Goal: Information Seeking & Learning: Learn about a topic

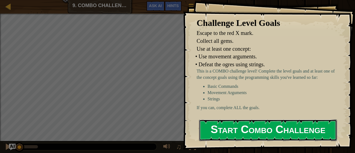
click at [244, 135] on button "Start Combo Challenge" at bounding box center [268, 131] width 138 height 22
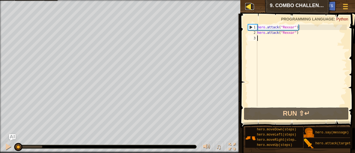
click at [247, 4] on div at bounding box center [248, 6] width 7 height 7
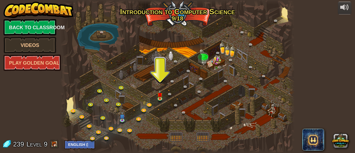
click at [182, 65] on div at bounding box center [177, 76] width 234 height 153
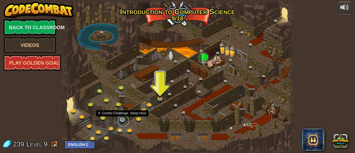
click at [121, 121] on link at bounding box center [123, 121] width 11 height 11
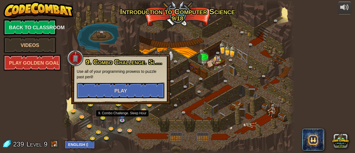
click at [129, 98] on button "Play" at bounding box center [121, 91] width 88 height 16
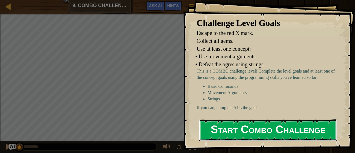
click at [223, 131] on button "Start Combo Challenge" at bounding box center [268, 131] width 138 height 22
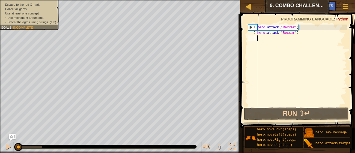
click at [23, 27] on span "Incomplete" at bounding box center [23, 28] width 20 height 4
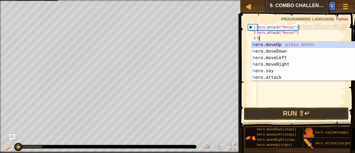
scroll to position [2, 0]
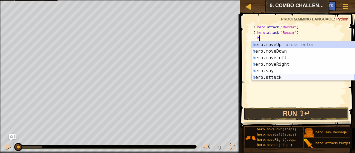
click at [269, 77] on div "h ero.moveUp press enter h ero.moveDown press enter h ero.moveLeft press enter …" at bounding box center [303, 68] width 103 height 52
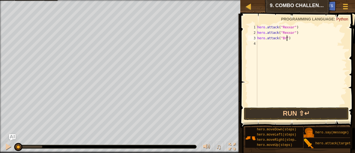
scroll to position [2, 2]
type textarea "hero.attack("Brack")"
click at [263, 48] on div "hero . attack ( "Rexxar" ) hero . attack ( "Rexxar" ) hero . attack ( "[PERSON_…" at bounding box center [301, 71] width 91 height 93
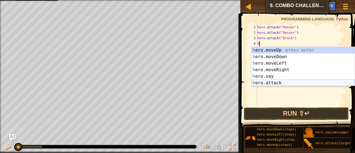
click at [269, 84] on div "h ero.moveUp press enter h ero.moveDown press enter h ero.moveLeft press enter …" at bounding box center [303, 73] width 103 height 52
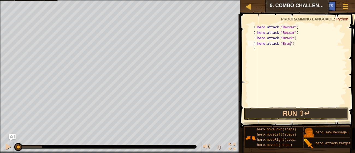
scroll to position [2, 3]
type textarea "hero.attack("Brack")"
click at [255, 7] on div "Map Introduction to Computer Science 9. Combo Challenge. Sleep Hour Game Menu D…" at bounding box center [297, 7] width 115 height 14
click at [250, 7] on div at bounding box center [248, 6] width 7 height 7
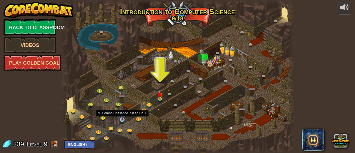
click at [122, 119] on img at bounding box center [122, 114] width 5 height 12
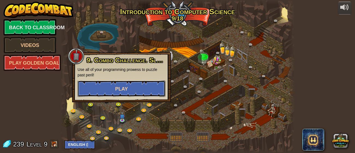
click at [145, 90] on button "Play" at bounding box center [122, 89] width 88 height 16
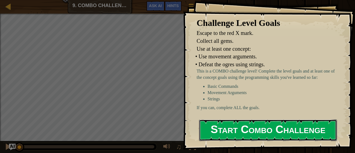
click at [238, 135] on button "Start Combo Challenge" at bounding box center [268, 131] width 138 height 22
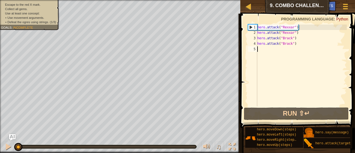
type textarea "h"
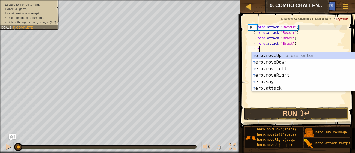
scroll to position [2, 0]
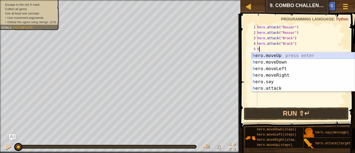
click at [268, 56] on div "h ero.moveUp press enter h ero.moveDown press enter h ero.moveLeft press enter …" at bounding box center [303, 78] width 103 height 52
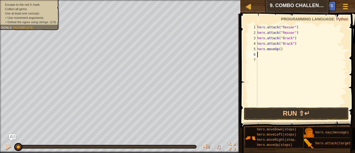
type textarea "h"
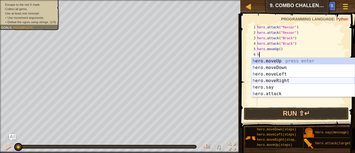
click at [268, 81] on div "h ero.moveUp press enter h ero.moveDown press enter h ero.moveLeft press enter …" at bounding box center [303, 84] width 103 height 52
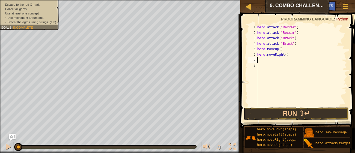
click at [287, 57] on div "hero . attack ( "Rexxar" ) hero . attack ( "Rexxar" ) hero . attack ( "[PERSON_…" at bounding box center [301, 71] width 91 height 93
type textarea "hero.moveRight(2)"
click at [260, 61] on div "hero . attack ( "Rexxar" ) hero . attack ( "Rexxar" ) hero . attack ( "Brack" )…" at bounding box center [301, 71] width 91 height 93
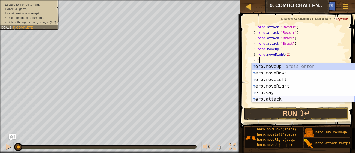
click at [268, 100] on div "h ero.moveUp press enter h ero.moveDown press enter h ero.moveLeft press enter …" at bounding box center [303, 89] width 103 height 52
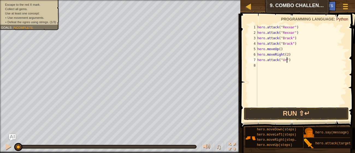
scroll to position [2, 2]
type textarea "hero.attack("Ursa")"
click at [264, 63] on div "hero . attack ( "Rexxar" ) hero . attack ( "Rexxar" ) hero . attack ( "Brack" )…" at bounding box center [301, 71] width 91 height 93
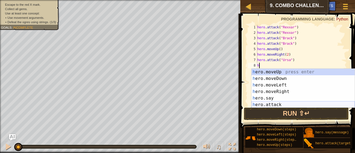
click at [266, 102] on div "h ero.moveUp press enter h ero.moveDown press enter h ero.moveLeft press enter …" at bounding box center [303, 95] width 103 height 52
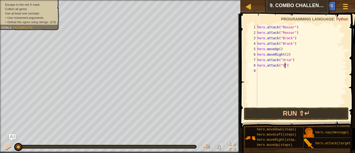
scroll to position [2, 2]
type textarea "hero.attack("Ursa")"
click at [264, 74] on div "hero . attack ( "Rexxar" ) hero . attack ( "Rexxar" ) hero . attack ( "Brack" )…" at bounding box center [301, 71] width 91 height 93
type textarea "h"
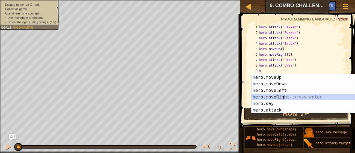
click at [268, 97] on div "h ero.moveUp press enter h ero.moveDown press enter h ero.moveLeft press enter …" at bounding box center [303, 100] width 103 height 52
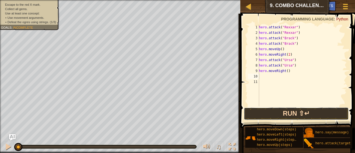
click at [272, 114] on button "Run ⇧↵" at bounding box center [296, 114] width 105 height 13
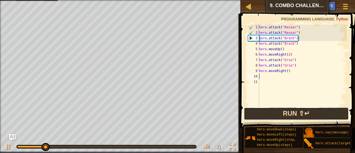
click at [276, 114] on button "Run ⇧↵" at bounding box center [296, 114] width 105 height 13
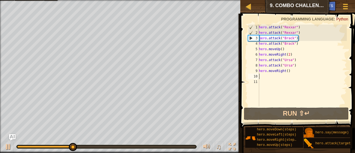
click at [259, 26] on div "1" at bounding box center [253, 27] width 11 height 5
click at [282, 50] on div "hero . attack ( "Rexxar" ) hero . attack ( "Rexxar" ) hero . attack ( "Brack" )…" at bounding box center [302, 71] width 89 height 93
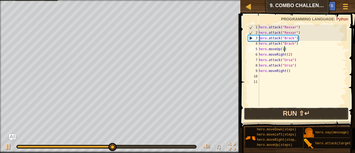
click at [290, 114] on button "Run ⇧↵" at bounding box center [296, 114] width 105 height 13
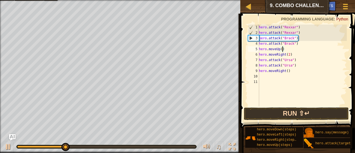
type textarea "hero.moveUp(2)"
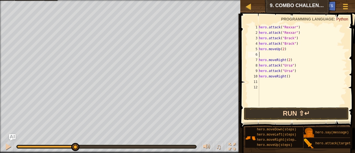
scroll to position [2, 0]
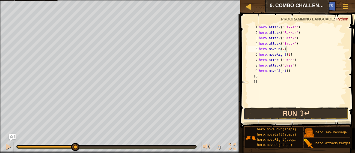
click at [291, 114] on button "Run ⇧↵" at bounding box center [296, 114] width 105 height 13
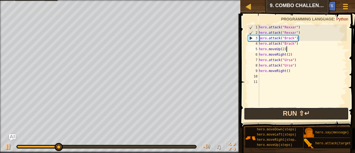
click at [290, 113] on button "Run ⇧↵" at bounding box center [296, 114] width 105 height 13
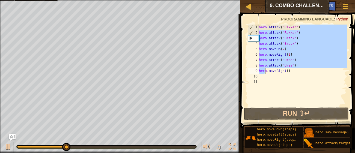
drag, startPoint x: 300, startPoint y: 28, endPoint x: 265, endPoint y: 73, distance: 57.6
click at [265, 73] on div "hero . attack ( "Rexxar" ) hero . attack ( "Rexxar" ) hero . attack ( "Brack" )…" at bounding box center [302, 71] width 89 height 93
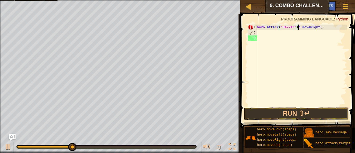
click at [325, 28] on div "hero . attack ( "Rexxar" ) o . moveRight ( )" at bounding box center [301, 71] width 91 height 93
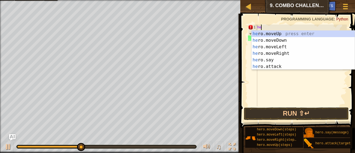
type textarea "h"
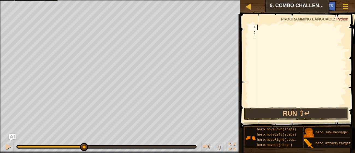
type textarea "h"
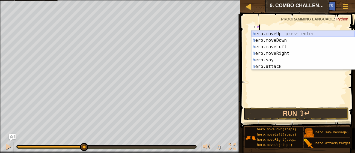
click at [275, 36] on div "h ero.moveUp press enter h ero.moveDown press enter h ero.moveLeft press enter …" at bounding box center [303, 57] width 103 height 52
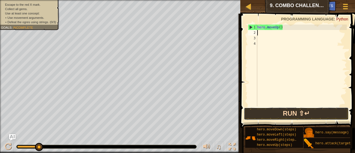
click at [269, 115] on button "Run ⇧↵" at bounding box center [296, 114] width 105 height 13
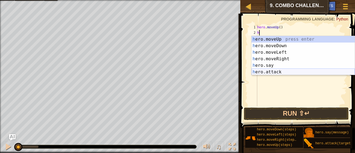
click at [290, 73] on div "h ero.moveUp press enter h ero.moveDown press enter h ero.moveLeft press enter …" at bounding box center [303, 62] width 103 height 52
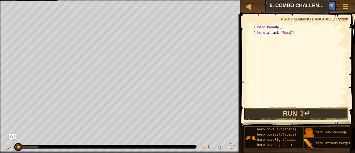
scroll to position [2, 3]
type textarea "hero.attack("Rexxar")"
click at [288, 50] on div "hero . moveUp ( ) hero . attack ( "Rexxar" )" at bounding box center [301, 71] width 91 height 93
click at [285, 41] on div "hero . moveUp ( ) hero . attack ( "Rexxar" )" at bounding box center [301, 71] width 91 height 93
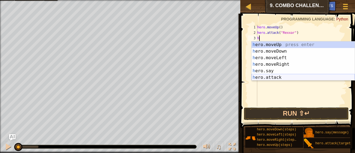
click at [275, 78] on div "h ero.moveUp press enter h ero.moveDown press enter h ero.moveLeft press enter …" at bounding box center [303, 68] width 103 height 52
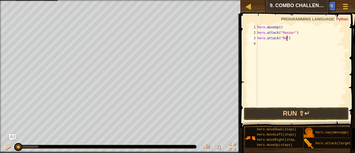
scroll to position [2, 2]
type textarea "hero.attack("Rexar")"
click at [266, 45] on div "hero . moveUp ( ) hero . attack ( "Rexxar" ) hero . attack ( "Rexar" )" at bounding box center [301, 71] width 91 height 93
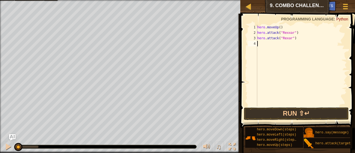
type textarea "h"
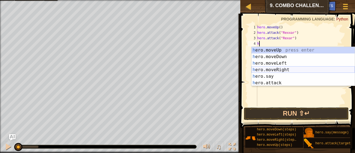
click at [268, 69] on div "h ero.moveUp press enter h ero.moveDown press enter h ero.moveLeft press enter …" at bounding box center [303, 73] width 103 height 52
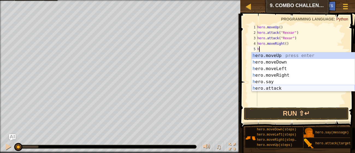
click at [268, 89] on div "h ero.moveUp press enter h ero.moveDown press enter h ero.moveLeft press enter …" at bounding box center [303, 78] width 103 height 52
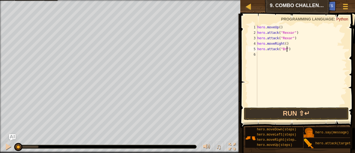
scroll to position [2, 2]
type textarea "hero.attack("Brack")"
click at [272, 54] on div "hero . moveUp ( ) hero . attack ( "Rexxar" ) hero . attack ( "Rexar" ) hero . m…" at bounding box center [301, 71] width 91 height 93
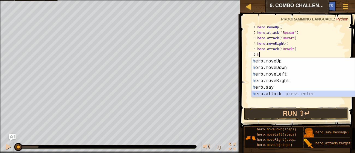
click at [288, 94] on div "h ero.moveUp press enter h ero.moveDown press enter h ero.moveLeft press enter …" at bounding box center [303, 84] width 103 height 52
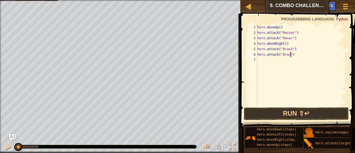
type textarea "hero.attack("Brack")"
click at [263, 60] on div "hero . moveUp ( ) hero . attack ( "Rexxar" ) hero . attack ( "Rexar" ) hero . m…" at bounding box center [301, 71] width 91 height 93
type textarea "h"
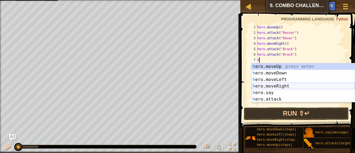
click at [273, 85] on div "h ero.moveUp press enter h ero.moveDown press enter h ero.moveLeft press enter …" at bounding box center [303, 89] width 103 height 52
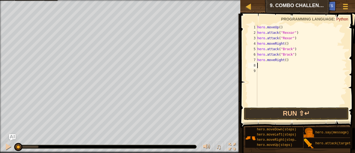
click at [287, 61] on div "hero . moveUp ( ) hero . attack ( "Rexxar" ) hero . attack ( "Rexar" ) hero . m…" at bounding box center [301, 71] width 91 height 93
type textarea "hero.moveRight(2)"
click at [282, 65] on div "hero . moveUp ( ) hero . attack ( "Rexxar" ) hero . attack ( "Rexar" ) hero . m…" at bounding box center [301, 71] width 91 height 93
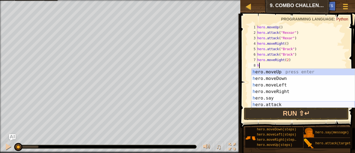
click at [274, 104] on div "h ero.moveUp press enter h ero.moveDown press enter h ero.moveLeft press enter …" at bounding box center [303, 95] width 103 height 52
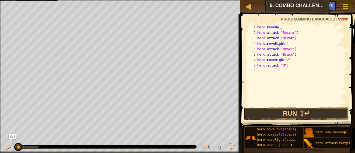
scroll to position [2, 2]
type textarea "hero.attack("Ursa")"
click at [271, 72] on div "hero . moveUp ( ) hero . attack ( "Rexxar" ) hero . attack ( "Rexar" ) hero . m…" at bounding box center [301, 71] width 91 height 93
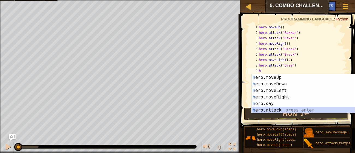
click at [267, 110] on div "h ero.moveUp press enter h ero.moveDown press enter h ero.moveLeft press enter …" at bounding box center [303, 100] width 103 height 52
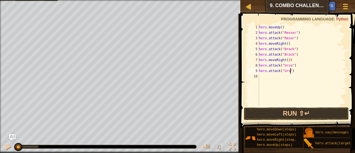
scroll to position [2, 3]
click at [267, 117] on button "Run ⇧↵" at bounding box center [296, 114] width 105 height 13
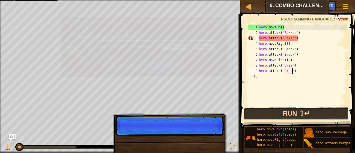
click at [267, 114] on button "Run ⇧↵" at bounding box center [296, 114] width 105 height 13
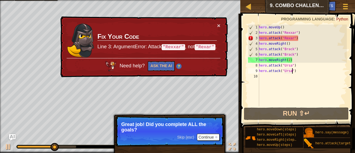
click at [291, 38] on div "hero . moveUp ( ) hero . attack ( "Rexxar" ) hero . attack ( "Rexar" ) hero . m…" at bounding box center [302, 71] width 89 height 93
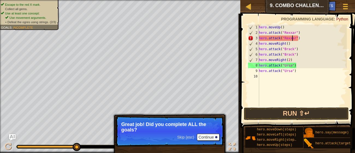
scroll to position [2, 0]
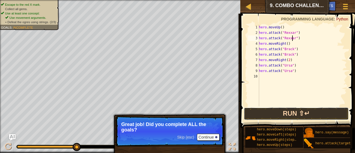
click at [261, 109] on button "Run ⇧↵" at bounding box center [296, 114] width 105 height 13
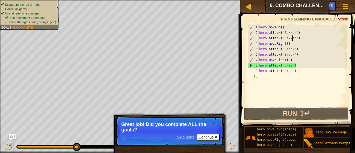
click at [291, 60] on div "hero . moveUp ( ) hero . attack ( "Rexxar" ) hero . attack ( "Rexxar" ) hero . …" at bounding box center [302, 71] width 89 height 93
type textarea "hero.moveRight()"
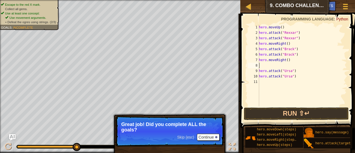
scroll to position [2, 0]
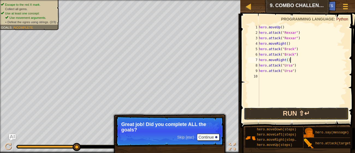
click at [261, 113] on button "Run ⇧↵" at bounding box center [296, 114] width 105 height 13
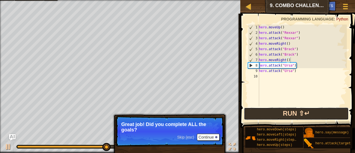
click at [252, 111] on button "Run ⇧↵" at bounding box center [296, 114] width 105 height 13
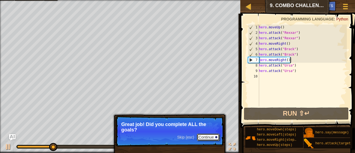
click at [203, 138] on button "Continue" at bounding box center [208, 137] width 23 height 7
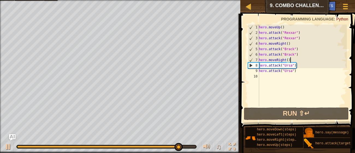
click at [291, 59] on div "hero . moveUp ( ) hero . attack ( "Rexxar" ) hero . attack ( "Rexxar" ) hero . …" at bounding box center [302, 71] width 89 height 93
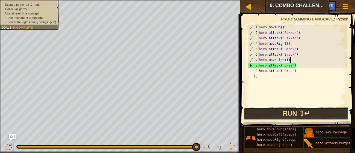
click at [278, 111] on button "Run ⇧↵" at bounding box center [296, 114] width 105 height 13
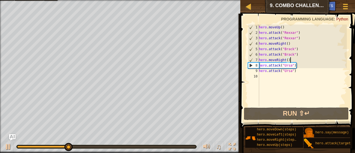
click at [296, 67] on div "hero . moveUp ( ) hero . attack ( "Rexxar" ) hero . attack ( "Rexxar" ) hero . …" at bounding box center [302, 71] width 89 height 93
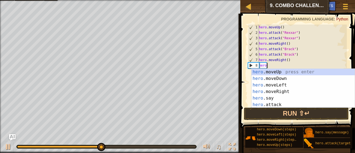
type textarea "h"
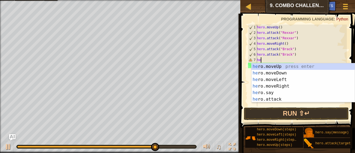
type textarea "h"
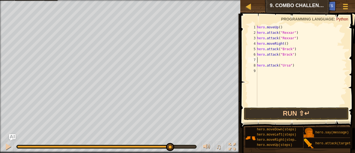
click at [307, 66] on div "hero . moveUp ( ) hero . attack ( "Rexxar" ) hero . attack ( "Rexxar" ) hero . …" at bounding box center [301, 71] width 91 height 93
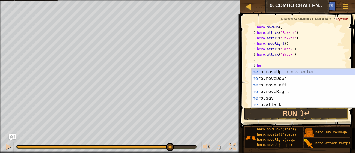
type textarea "h"
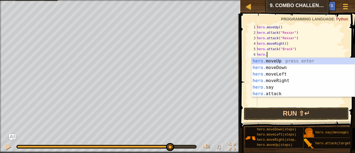
type textarea "h"
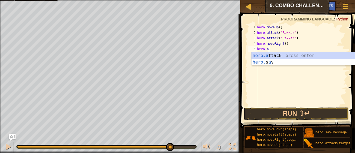
type textarea "h"
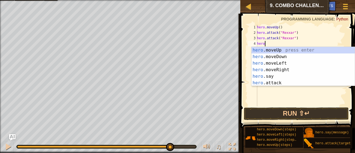
type textarea "h"
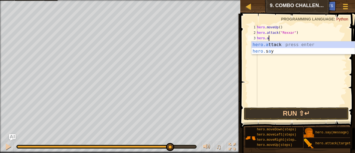
type textarea "h"
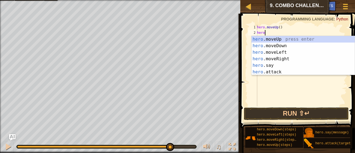
type textarea "h"
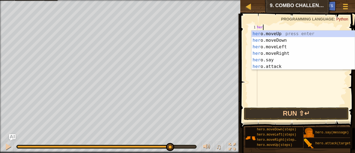
type textarea "h"
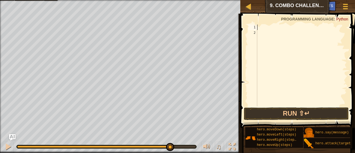
type textarea "h"
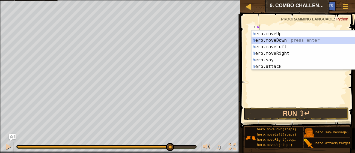
click at [268, 40] on div "h ero.moveUp press enter h ero.moveDown press enter h ero.moveLeft press enter …" at bounding box center [303, 57] width 103 height 52
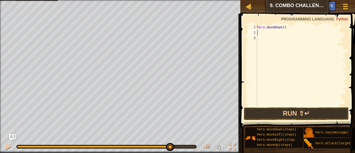
click at [268, 40] on div "hero . moveDown ( )" at bounding box center [301, 71] width 91 height 93
click at [270, 110] on button "Run ⇧↵" at bounding box center [296, 114] width 105 height 13
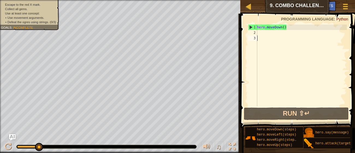
click at [263, 33] on div "hero . moveDown ( )" at bounding box center [301, 71] width 91 height 93
type textarea "h"
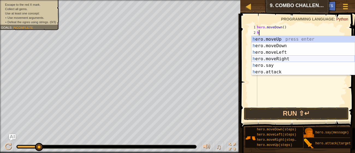
click at [261, 60] on div "h ero.moveUp press enter h ero.moveDown press enter h ero.moveLeft press enter …" at bounding box center [303, 62] width 103 height 52
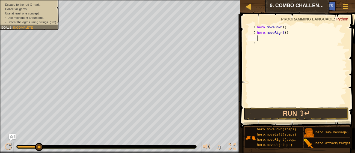
click at [287, 33] on div "hero . moveDown ( ) hero . moveRight ( )" at bounding box center [301, 71] width 91 height 93
type textarea "hero.moveRight(2)"
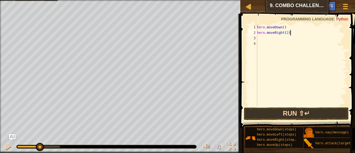
type textarea "hero.moveRight(2)"
click at [268, 114] on button "Run ⇧↵" at bounding box center [296, 114] width 105 height 13
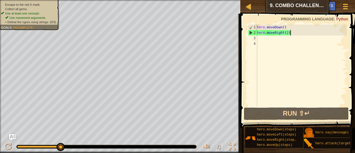
click at [276, 43] on div "hero . moveDown ( ) hero . moveRight ( 2 )" at bounding box center [301, 71] width 91 height 93
click at [276, 40] on div "hero . moveDown ( ) hero . moveRight ( 2 )" at bounding box center [301, 71] width 91 height 93
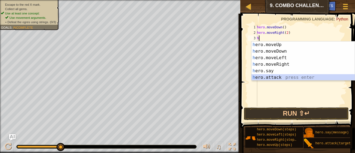
click at [273, 77] on div "h ero.moveUp press enter h ero.moveDown press enter h ero.moveLeft press enter …" at bounding box center [303, 68] width 103 height 52
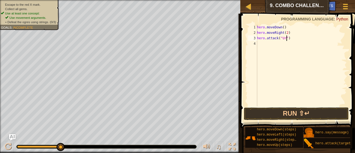
scroll to position [2, 2]
type textarea "hero.attack("Ursa")"
click at [271, 46] on div "hero . moveDown ( ) hero . moveRight ( 2 ) hero . attack ( "Ursa" )" at bounding box center [301, 71] width 91 height 93
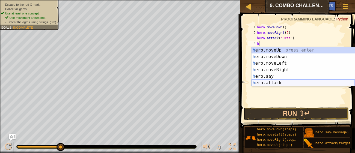
click at [266, 84] on div "h ero.moveUp press enter h ero.moveDown press enter h ero.moveLeft press enter …" at bounding box center [303, 73] width 103 height 52
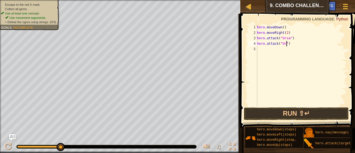
scroll to position [2, 2]
type textarea "hero.attack("Ursa")"
click at [266, 49] on div "hero . moveDown ( ) hero . moveRight ( 2 ) hero . attack ( "Ursa" ) hero . atta…" at bounding box center [301, 71] width 91 height 93
click at [277, 111] on button "Run ⇧↵" at bounding box center [296, 114] width 105 height 13
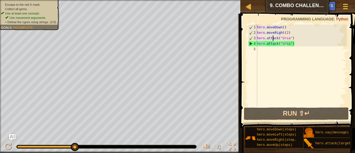
click at [274, 36] on div "hero . moveDown ( ) hero . moveRight ( 2 ) hero . attack ( "Ursa" ) hero . atta…" at bounding box center [301, 71] width 91 height 93
type textarea "hero.attack("Ursa")"
click at [294, 39] on div "hero . moveDown ( ) hero . moveRight ( 2 ) hero . attack ( "Ursa" ) hero . atta…" at bounding box center [301, 71] width 91 height 93
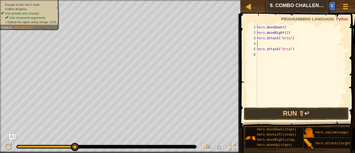
click at [297, 38] on div "hero . moveDown ( ) hero . moveRight ( 2 ) hero . attack ( "Ursa" ) hero . atta…" at bounding box center [301, 71] width 91 height 93
type textarea "hero.attack("Ursa")"
click at [292, 32] on div "hero . moveDown ( ) hero . moveRight ( 2 ) hero . attack ( "Ursa" ) hero . atta…" at bounding box center [301, 71] width 91 height 93
type textarea "hero.moveRight(2)"
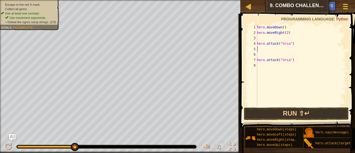
click at [288, 50] on div "hero . moveDown ( ) hero . moveRight ( 2 ) hero . attack ( "Ursa" ) hero . atta…" at bounding box center [301, 71] width 91 height 93
type textarea "hero.attack("Ursa")"
click at [285, 51] on div "hero . moveDown ( ) hero . moveRight ( 2 ) hero . attack ( "Ursa" ) hero . atta…" at bounding box center [301, 71] width 91 height 93
type textarea "hero.attack("Ursa")"
click at [275, 37] on div "hero . moveDown ( ) hero . moveRight ( 2 ) hero . attack ( "Ursa" ) hero . atta…" at bounding box center [301, 71] width 91 height 93
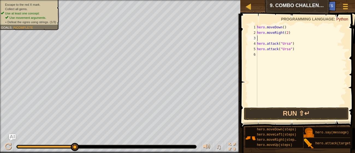
type textarea "h"
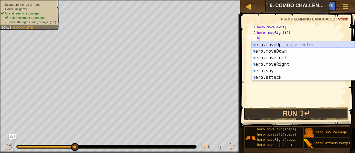
click at [272, 43] on div "h ero.moveUp press enter h ero.moveDown press enter h ero.moveLeft press enter …" at bounding box center [303, 68] width 103 height 52
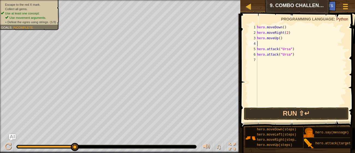
type textarea "hero.moveUp()"
click at [282, 56] on div "hero . moveDown ( ) hero . moveRight ( 2 ) hero . moveUp ( ) hero . attack ( "U…" at bounding box center [301, 71] width 91 height 93
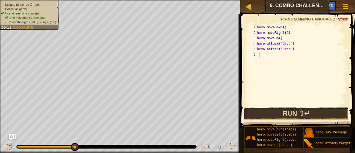
click at [266, 116] on button "Run ⇧↵" at bounding box center [296, 114] width 105 height 13
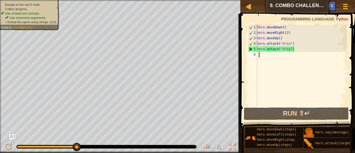
type textarea "h"
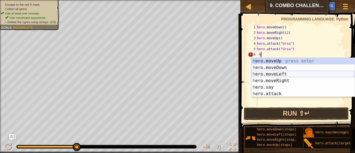
click at [264, 74] on div "h ero.moveUp press enter h ero.moveDown press enter h ero.moveLeft press enter …" at bounding box center [303, 84] width 103 height 52
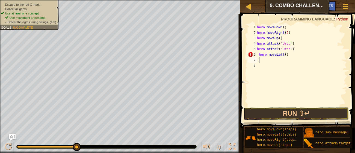
click at [285, 55] on div "hero . moveDown ( ) hero . moveRight ( 2 ) hero . moveUp ( ) hero . attack ( "U…" at bounding box center [301, 71] width 91 height 93
click at [288, 56] on div "hero . moveDown ( ) hero . moveRight ( 2 ) hero . moveUp ( ) hero . attack ( "U…" at bounding box center [301, 71] width 91 height 93
click at [286, 56] on div "hero . moveDown ( ) hero . moveRight ( 2 ) hero . moveUp ( ) hero . attack ( "U…" at bounding box center [301, 71] width 91 height 93
type textarea "hero.moveLeft(2)"
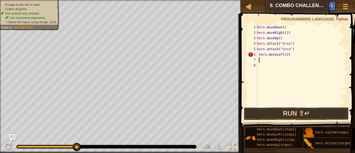
click at [273, 60] on div "hero . moveDown ( ) hero . moveRight ( 2 ) hero . moveUp ( ) hero . attack ( "U…" at bounding box center [301, 71] width 91 height 93
type textarea "h"
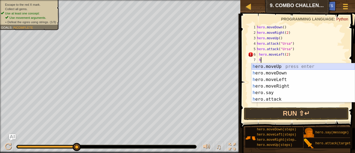
click at [258, 66] on div "h ero.moveUp press enter h ero.moveDown press enter h ero.moveLeft press enter …" at bounding box center [303, 89] width 103 height 52
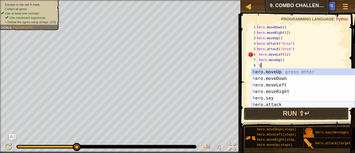
click at [271, 104] on div "h ero.moveUp press enter h ero.moveDown press enter h ero.moveLeft press enter …" at bounding box center [303, 95] width 103 height 52
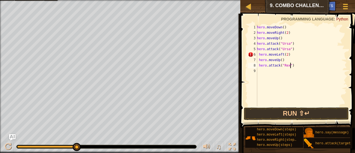
scroll to position [2, 3]
type textarea "hero.attack("Rexxar")"
click at [262, 71] on div "hero . moveDown ( ) hero . moveRight ( 2 ) hero . moveUp ( ) hero . attack ( "U…" at bounding box center [301, 71] width 91 height 93
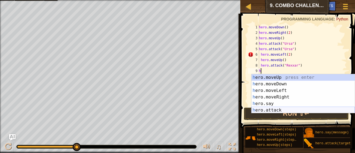
click at [266, 110] on div "h ero.moveUp press enter h ero.moveDown press enter h ero.moveLeft press enter …" at bounding box center [303, 100] width 103 height 52
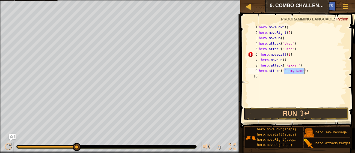
scroll to position [2, 2]
type textarea "hero.attack("Rexxar")"
click at [266, 77] on div "hero . moveDown ( ) hero . moveRight ( 2 ) hero . moveUp ( ) hero . attack ( "U…" at bounding box center [302, 71] width 89 height 93
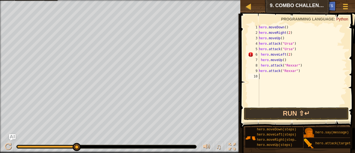
click at [266, 77] on div "hero . moveDown ( ) hero . moveRight ( 2 ) hero . moveUp ( ) hero . attack ( "U…" at bounding box center [302, 71] width 89 height 93
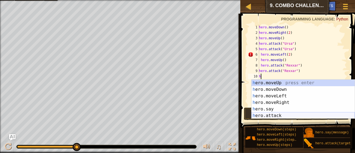
click at [272, 113] on div "h ero.moveUp press enter h ero.moveDown press enter h ero.moveLeft press enter …" at bounding box center [303, 106] width 103 height 52
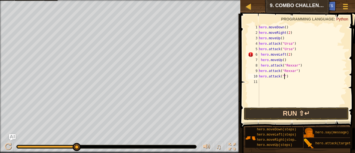
scroll to position [2, 2]
type textarea "hero.attack("")"
click at [303, 82] on div "hero . moveDown ( ) hero . moveRight ( 2 ) hero . moveUp ( ) hero . attack ( "U…" at bounding box center [302, 71] width 89 height 93
click at [297, 75] on div "hero . moveDown ( ) hero . moveRight ( 2 ) hero . moveUp ( ) hero . attack ( "U…" at bounding box center [302, 71] width 89 height 93
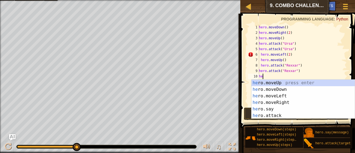
type textarea "h"
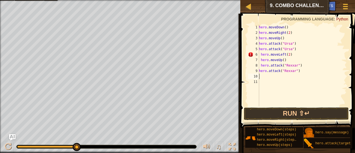
click at [261, 58] on div "hero . moveDown ( ) hero . moveRight ( 2 ) hero . moveUp ( ) hero . attack ( "U…" at bounding box center [302, 71] width 89 height 93
click at [261, 64] on div "hero . moveDown ( ) hero . moveRight ( 2 ) hero . moveUp ( ) hero . attack ( "U…" at bounding box center [302, 71] width 89 height 93
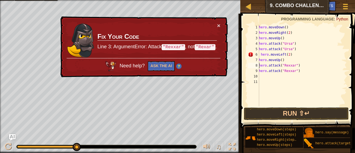
click at [261, 55] on div "hero . moveDown ( ) hero . moveRight ( 2 ) hero . moveUp ( ) hero . attack ( "U…" at bounding box center [302, 71] width 89 height 93
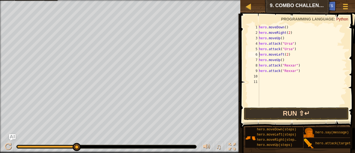
type textarea "hero.moveLeft(2)"
click at [275, 113] on button "Run ⇧↵" at bounding box center [296, 114] width 105 height 13
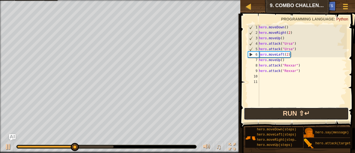
click at [277, 114] on button "Run ⇧↵" at bounding box center [296, 114] width 105 height 13
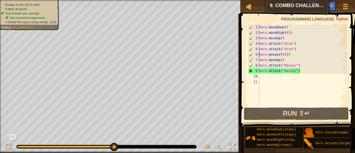
click at [265, 78] on div "hero . moveDown ( ) hero . moveRight ( 2 ) hero . moveUp ( ) hero . attack ( "U…" at bounding box center [302, 71] width 89 height 93
type textarea "h"
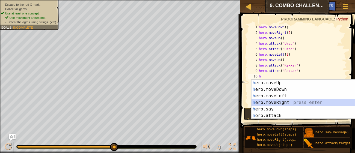
click at [270, 102] on div "h ero.moveUp press enter h ero.moveDown press enter h ero.moveLeft press enter …" at bounding box center [303, 106] width 103 height 52
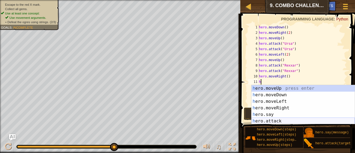
click at [274, 121] on div "h ero.moveUp press enter h ero.moveDown press enter h ero.moveLeft press enter …" at bounding box center [303, 111] width 103 height 52
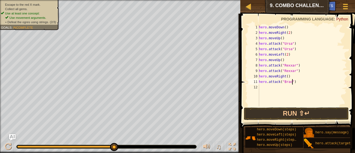
scroll to position [2, 3]
type textarea "hero.attack("Brack")"
click at [265, 89] on div "hero . moveDown ( ) hero . moveRight ( 2 ) hero . moveUp ( ) hero . attack ( "U…" at bounding box center [302, 71] width 89 height 93
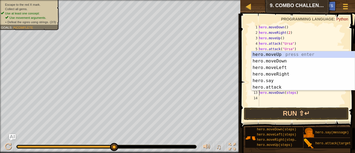
click at [302, 93] on div "hero . moveDown ( ) hero . moveRight ( 2 ) hero . moveUp ( ) hero . attack ( "U…" at bounding box center [302, 71] width 89 height 93
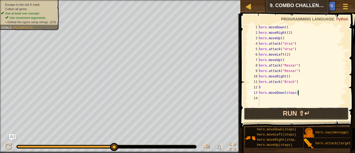
click at [267, 113] on button "Run ⇧↵" at bounding box center [296, 114] width 105 height 13
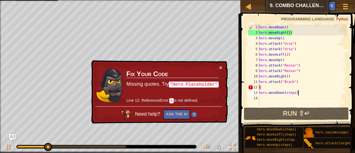
click at [266, 87] on div "hero . moveDown ( ) hero . moveRight ( 2 ) hero . moveUp ( ) hero . attack ( "U…" at bounding box center [302, 71] width 89 height 93
type textarea "h"
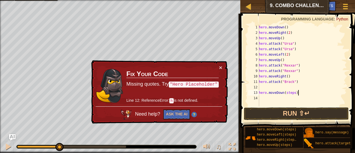
click at [308, 93] on div "hero . moveDown ( ) hero . moveRight ( 2 ) hero . moveUp ( ) hero . attack ( "U…" at bounding box center [302, 71] width 89 height 93
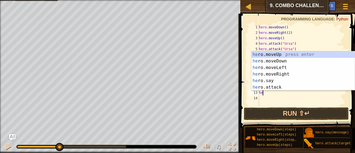
type textarea "h"
type textarea "hero.attack("Brack")"
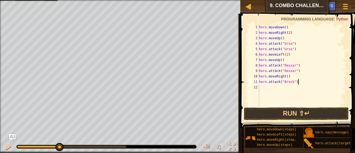
click at [260, 88] on div "hero . moveDown ( ) hero . moveRight ( 2 ) hero . moveUp ( ) hero . attack ( "U…" at bounding box center [302, 71] width 89 height 93
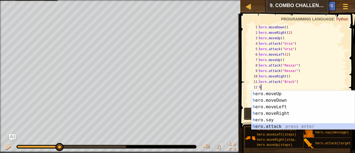
click at [275, 127] on div "h ero.moveUp press enter h ero.moveDown press enter h ero.moveLeft press enter …" at bounding box center [303, 117] width 103 height 52
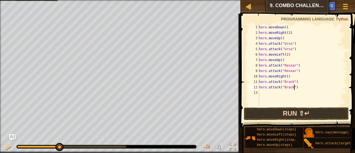
scroll to position [2, 3]
type textarea "hero.attack("Brack")"
click at [266, 92] on div "hero . moveDown ( ) hero . moveRight ( 2 ) hero . moveUp ( ) hero . attack ( "U…" at bounding box center [302, 71] width 89 height 93
type textarea "h"
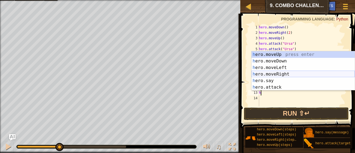
click at [270, 73] on div "h ero.moveUp press enter h ero.moveDown press enter h ero.moveLeft press enter …" at bounding box center [303, 77] width 103 height 52
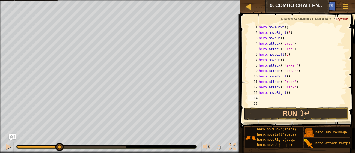
type textarea "h"
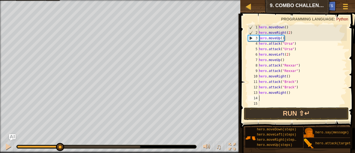
click at [288, 95] on div "hero . moveDown ( ) hero . moveRight ( 2 ) hero . moveUp ( ) hero . attack ( "U…" at bounding box center [302, 71] width 89 height 93
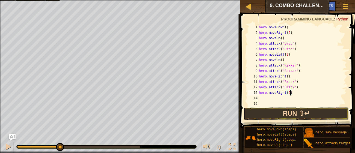
type textarea "hero.moveRight(2)"
click at [301, 113] on button "Run ⇧↵" at bounding box center [296, 114] width 105 height 13
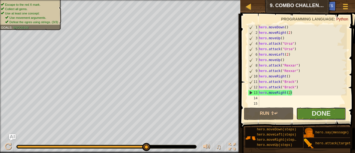
click at [303, 113] on button "Done" at bounding box center [321, 114] width 50 height 13
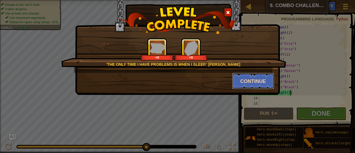
click at [251, 80] on button "Continue" at bounding box center [253, 81] width 42 height 16
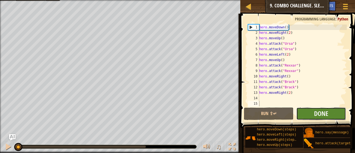
click at [300, 113] on button "Done" at bounding box center [321, 114] width 50 height 13
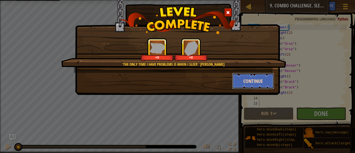
click at [240, 81] on button "Continue" at bounding box center [253, 81] width 42 height 16
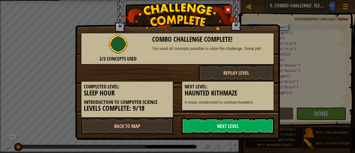
click at [243, 124] on link "Next Level" at bounding box center [228, 126] width 93 height 16
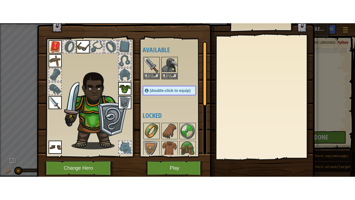
scroll to position [16, 0]
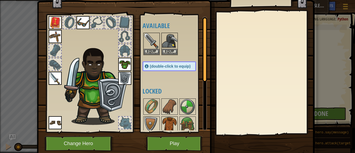
click at [170, 123] on img at bounding box center [169, 124] width 15 height 15
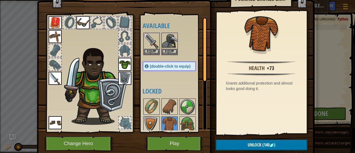
click at [146, 125] on img at bounding box center [151, 124] width 15 height 15
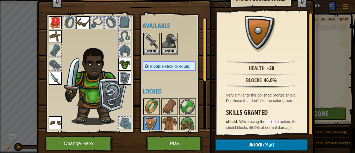
click at [147, 112] on img at bounding box center [151, 106] width 15 height 15
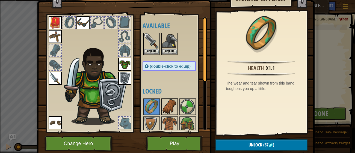
click at [170, 107] on img at bounding box center [169, 106] width 15 height 15
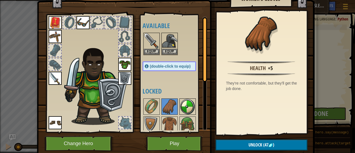
click at [183, 104] on img at bounding box center [187, 106] width 15 height 15
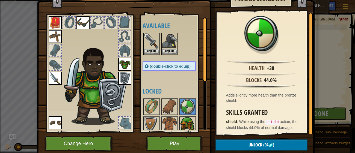
click at [183, 119] on img at bounding box center [187, 124] width 15 height 15
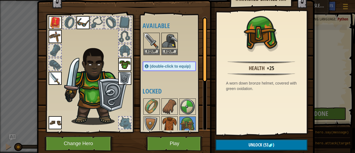
click at [168, 120] on img at bounding box center [169, 124] width 15 height 15
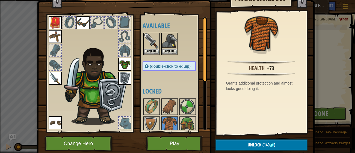
click at [122, 65] on img at bounding box center [124, 64] width 13 height 13
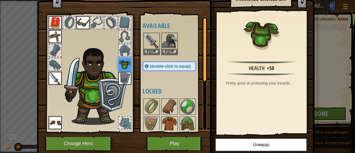
click at [174, 124] on img at bounding box center [169, 124] width 15 height 15
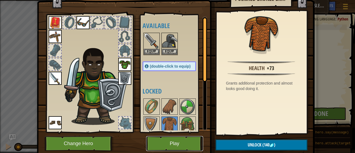
click at [169, 141] on button "Play" at bounding box center [174, 143] width 57 height 15
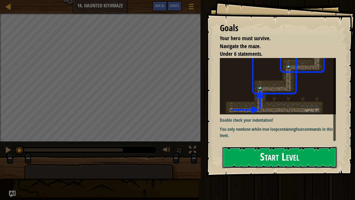
click at [252, 153] on button "Start Level" at bounding box center [279, 157] width 115 height 22
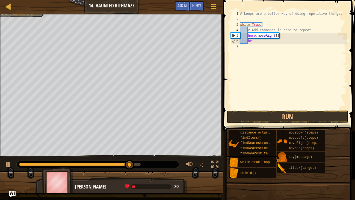
type textarea "h"
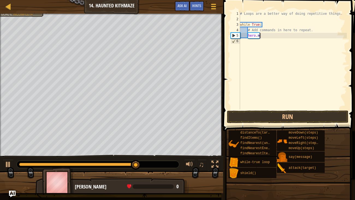
type textarea "h"
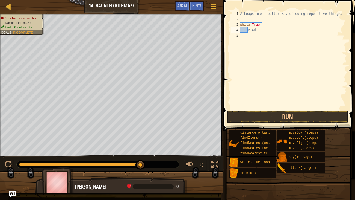
type textarea "#"
type textarea "w"
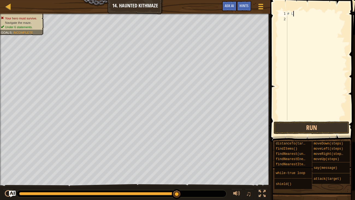
type textarea "#"
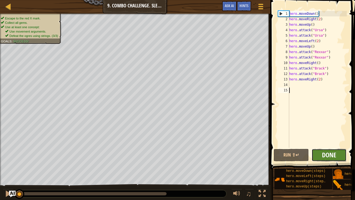
click at [326, 153] on span "Done" at bounding box center [329, 154] width 14 height 9
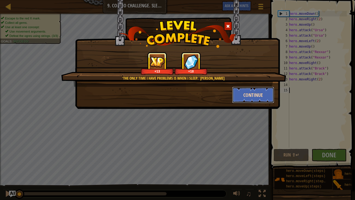
click at [244, 97] on button "Continue" at bounding box center [253, 95] width 42 height 16
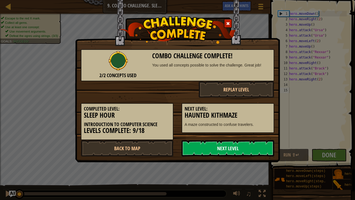
click at [233, 146] on link "Next Level" at bounding box center [228, 148] width 93 height 16
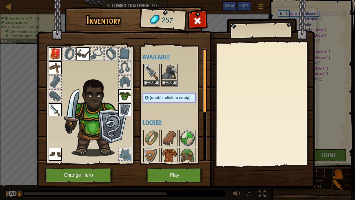
click at [169, 152] on img at bounding box center [169, 155] width 15 height 15
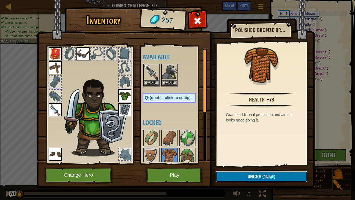
click at [271, 153] on button "Unlock (140 )" at bounding box center [262, 176] width 92 height 11
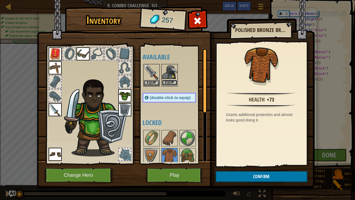
click at [169, 82] on button "Equip" at bounding box center [169, 83] width 15 height 6
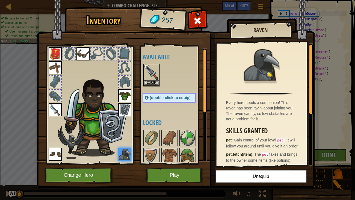
click at [123, 153] on img at bounding box center [124, 154] width 13 height 13
click at [173, 153] on img at bounding box center [169, 155] width 15 height 15
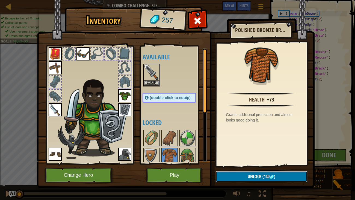
click at [245, 153] on button "Unlock (140 )" at bounding box center [262, 176] width 92 height 11
click at [241, 153] on button "Confirm" at bounding box center [262, 176] width 92 height 11
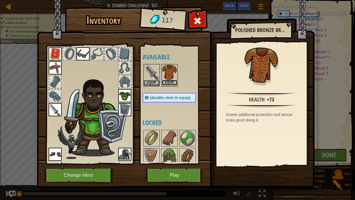
click at [169, 81] on button "Equip" at bounding box center [169, 83] width 15 height 6
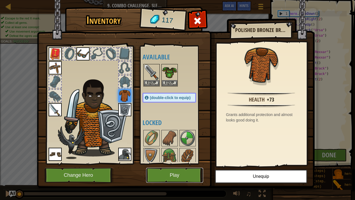
click at [170, 153] on button "Play" at bounding box center [174, 174] width 57 height 15
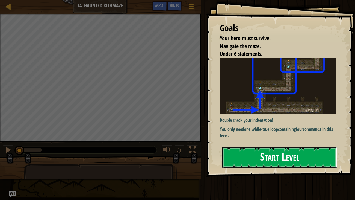
click at [229, 153] on button "Start Level" at bounding box center [279, 157] width 115 height 22
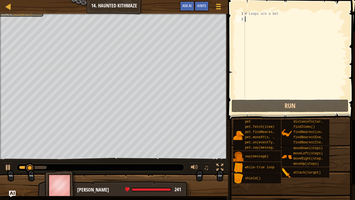
click at [248, 19] on div "# Loops are a bet" at bounding box center [295, 60] width 103 height 98
click at [277, 16] on div "# Loops are a bet" at bounding box center [295, 60] width 103 height 98
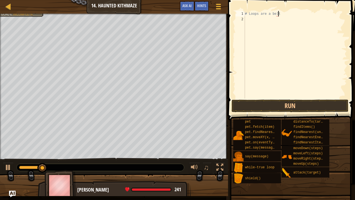
type textarea "# Loops are a bet"
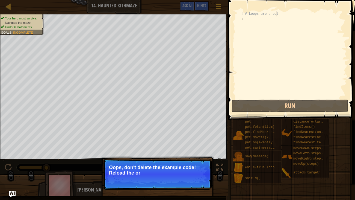
click at [257, 25] on div "# Loops are a bet" at bounding box center [295, 60] width 103 height 98
click at [156, 153] on div "↻ Reload Oops, don't delete the example code! Reload the original code." at bounding box center [158, 196] width 114 height 81
click at [145, 153] on p "Oops, don't delete the example code! Reload the original code." at bounding box center [157, 169] width 97 height 11
type textarea "# Loops are a bet"
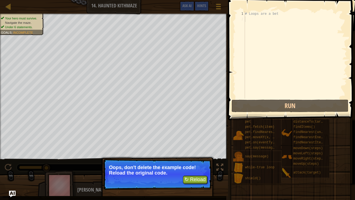
click at [307, 12] on div "# Loops are a bet" at bounding box center [295, 60] width 103 height 98
click at [190, 153] on button "↻ Reload" at bounding box center [195, 179] width 24 height 8
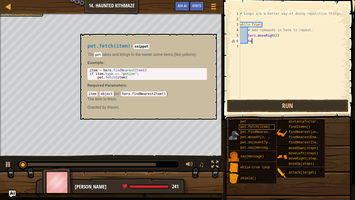
type textarea "h"
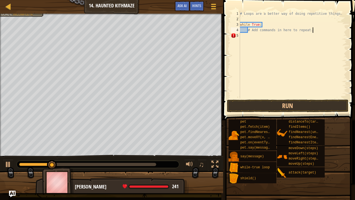
click at [262, 24] on div "# Loops are a better way of doing repetitive things. while True : # Add command…" at bounding box center [293, 60] width 108 height 98
click at [312, 30] on div "# Loops are a better way of doing repetitive things. while True : # Add command…" at bounding box center [293, 60] width 108 height 98
type textarea "#"
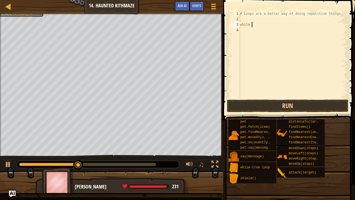
type textarea "w"
click at [247, 19] on div "# Loops are a better way of doing repetitive things." at bounding box center [293, 60] width 108 height 98
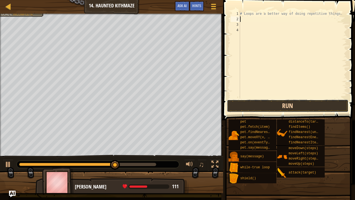
click at [239, 105] on button "Run" at bounding box center [288, 105] width 122 height 13
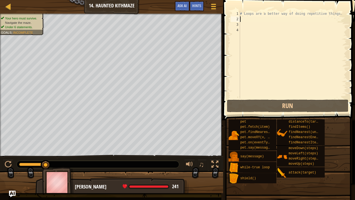
type textarea "h"
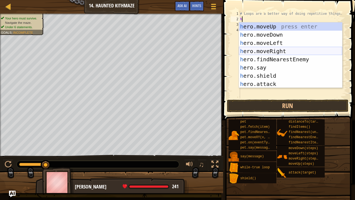
click at [253, 50] on div "h ero.moveUp press enter h ero.moveDown press enter h ero.moveLeft press enter …" at bounding box center [290, 63] width 103 height 82
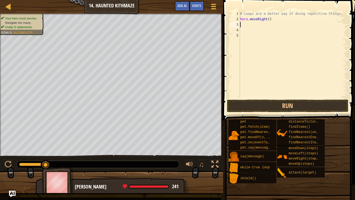
click at [269, 20] on div "# Loops are a better way of doing repetitive things. hero . moveRight ( )" at bounding box center [293, 60] width 108 height 98
type textarea "hero.moveRight()"
click at [274, 22] on div "# Loops are a better way of doing repetitive things. hero . moveRight ( )" at bounding box center [293, 60] width 108 height 98
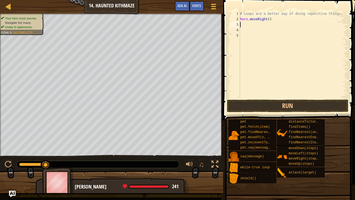
scroll to position [2, 0]
type textarea "h"
type textarea "# Loops are a better way of doing repe"
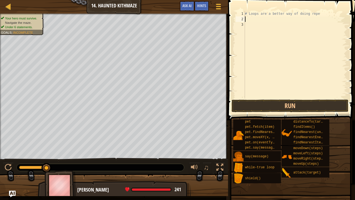
click at [253, 18] on div "# Loops are a better way of doing repe" at bounding box center [295, 60] width 103 height 98
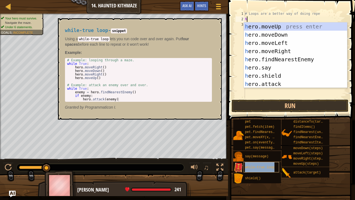
click at [248, 153] on span "while-true loop" at bounding box center [260, 167] width 30 height 4
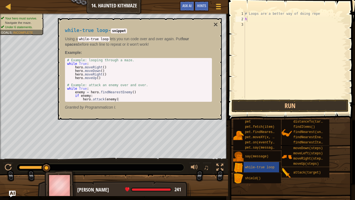
drag, startPoint x: 240, startPoint y: 168, endPoint x: 236, endPoint y: 72, distance: 95.9
click at [236, 72] on div "Hints Videos h 1 2 3 # Loops are a better way of doing repe h ההההההההההההההההה…" at bounding box center [290, 98] width 129 height 197
click at [251, 19] on div "# Loops are a better way of doing repe h while - true loop" at bounding box center [295, 60] width 103 height 98
type textarea "h"
click at [275, 23] on div "# Loops are a better way of doing repe while - true loop" at bounding box center [295, 60] width 103 height 98
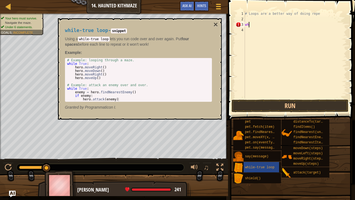
type textarea "w"
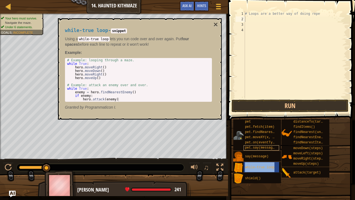
type textarea "while-true loop"
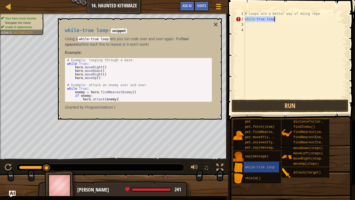
click at [262, 26] on div "# Loops are a better way of doing repe while - true loop" at bounding box center [295, 60] width 103 height 98
type textarea "m"
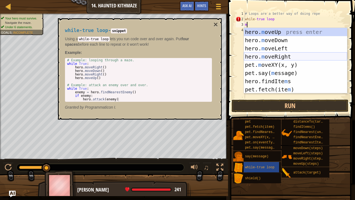
click at [264, 54] on div "hero. m oveUp press enter hero. m oveDown press enter hero. m oveLeft press ent…" at bounding box center [295, 69] width 103 height 82
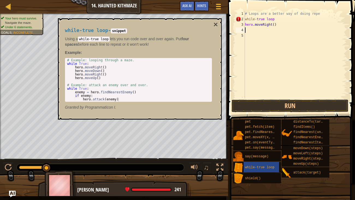
type textarea "h"
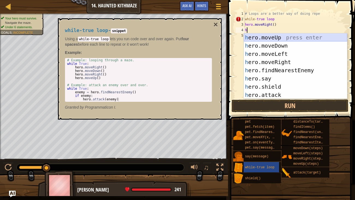
click at [261, 38] on div "h ero.moveUp press enter h ero.moveDown press enter h ero.moveLeft press enter …" at bounding box center [295, 74] width 103 height 82
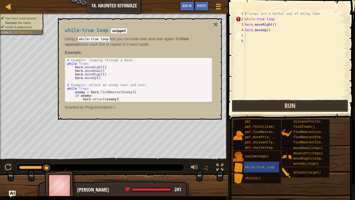
click at [267, 107] on button "Run" at bounding box center [290, 105] width 117 height 13
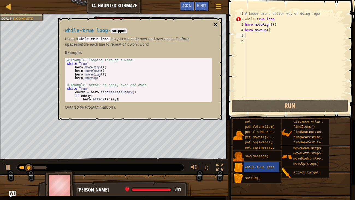
click at [216, 25] on button "×" at bounding box center [215, 25] width 4 height 8
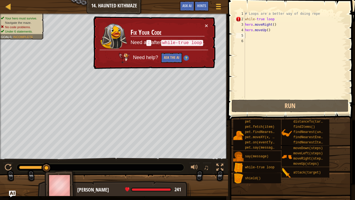
click at [275, 19] on div "# Loops are a better way of doing repe while - true loop hero . moveRight ( ) h…" at bounding box center [295, 60] width 103 height 98
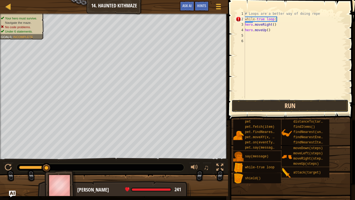
click at [282, 105] on button "Run" at bounding box center [290, 105] width 117 height 13
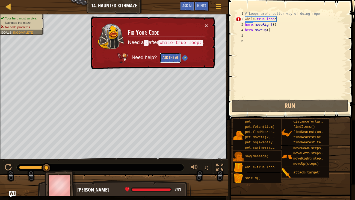
click at [172, 57] on button "Ask the AI" at bounding box center [170, 58] width 21 height 10
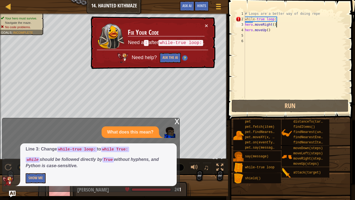
scroll to position [2, 2]
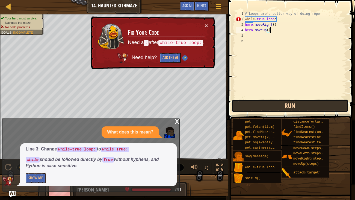
click at [275, 104] on button "Run" at bounding box center [290, 105] width 117 height 13
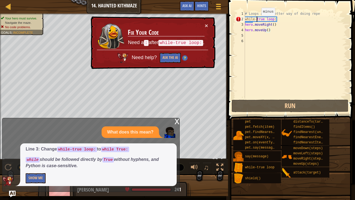
click at [257, 21] on div "# Loops are a better way of doing repe while - true loop : hero . moveRight ( )…" at bounding box center [295, 60] width 103 height 98
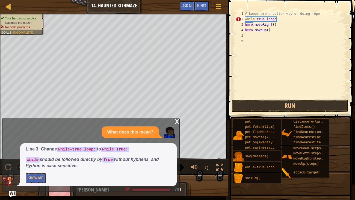
click at [279, 20] on div "# Loops are a better way of doing repe while true loop : hero . moveRight ( ) h…" at bounding box center [295, 60] width 103 height 98
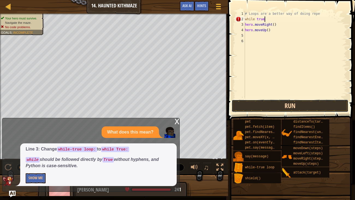
click at [261, 107] on button "Run" at bounding box center [290, 105] width 117 height 13
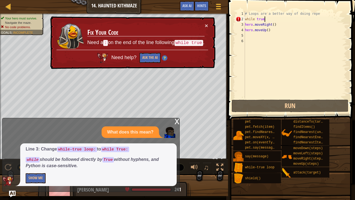
scroll to position [2, 1]
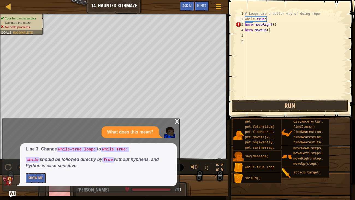
type textarea "while true:"
click at [258, 105] on button "Run" at bounding box center [290, 105] width 117 height 13
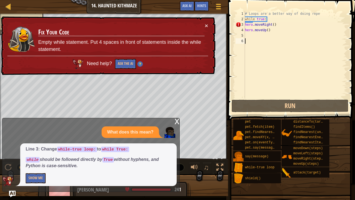
click at [256, 58] on div "# Loops are a better way of doing repe while true : hero . moveRight ( ) hero .…" at bounding box center [295, 60] width 103 height 98
click at [207, 24] on button "×" at bounding box center [207, 27] width 4 height 6
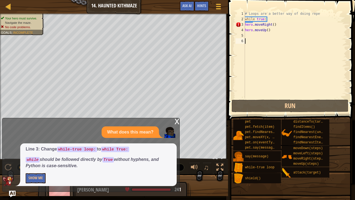
click at [259, 114] on span at bounding box center [290, 194] width 123 height 162
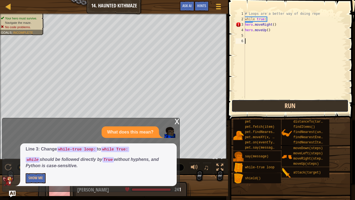
click at [260, 110] on button "Run" at bounding box center [290, 105] width 117 height 13
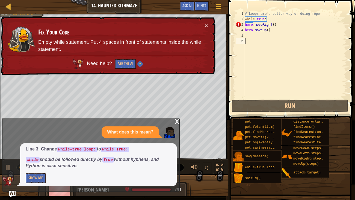
click at [292, 29] on div "# Loops are a better way of doing repe while true : hero . moveRight ( ) hero .…" at bounding box center [295, 60] width 103 height 98
click at [287, 25] on div "# Loops are a better way of doing repe while true : hero . moveRight ( ) hero .…" at bounding box center [295, 60] width 103 height 98
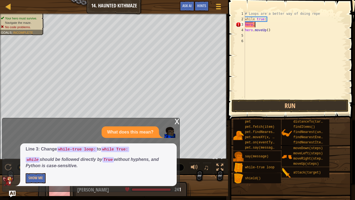
type textarea "h"
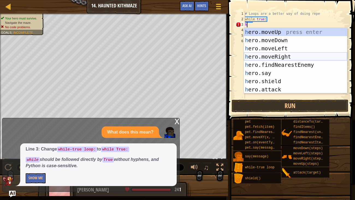
click at [279, 56] on div "h ero.moveUp press enter h ero.moveDown press enter h ero.moveLeft press enter …" at bounding box center [295, 69] width 103 height 82
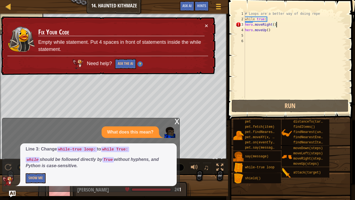
type textarea "hero.moveRight()4"
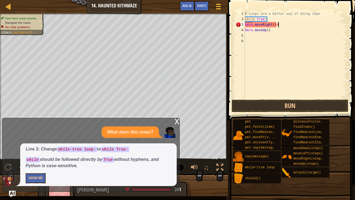
scroll to position [2, 2]
click at [257, 97] on div "# Loops are a better way of doing repe while true : hero . moveRight ( ) 4 hero…" at bounding box center [295, 60] width 103 height 98
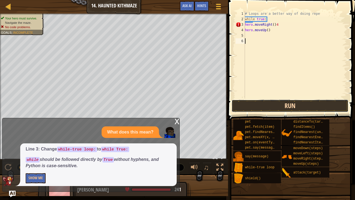
click at [260, 105] on button "Run" at bounding box center [290, 105] width 117 height 13
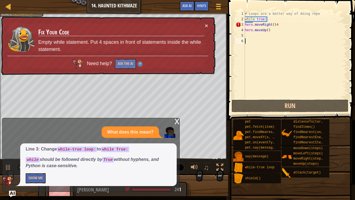
click at [284, 25] on div "# Loops are a better way of doing repe while true : hero . moveRight ( ) 4 hero…" at bounding box center [295, 60] width 103 height 98
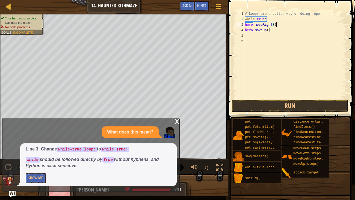
click at [275, 25] on div "# Loops are a better way of doing repe while true : hero . moveRight ( ) hero .…" at bounding box center [295, 60] width 103 height 98
click at [277, 106] on button "Run" at bounding box center [290, 105] width 117 height 13
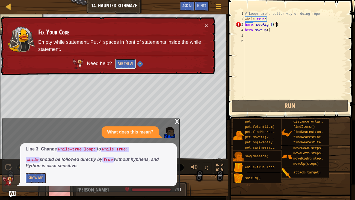
click at [128, 63] on button "Ask the AI" at bounding box center [125, 64] width 21 height 10
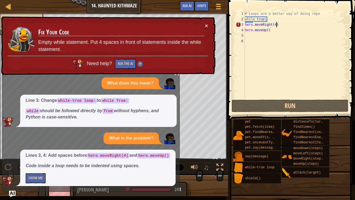
click at [143, 95] on div "Line 3: Change while-true loop: to while True: while should be followed directl…" at bounding box center [98, 111] width 157 height 33
click at [270, 30] on div "# Loops are a better way of doing repe while true : hero . moveRight ( 4 ) hero…" at bounding box center [295, 60] width 103 height 98
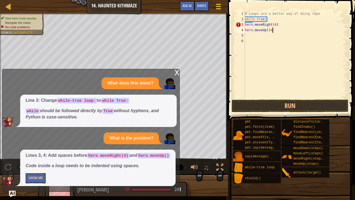
scroll to position [2, 2]
click at [293, 103] on button "Run" at bounding box center [290, 105] width 117 height 13
type textarea "h"
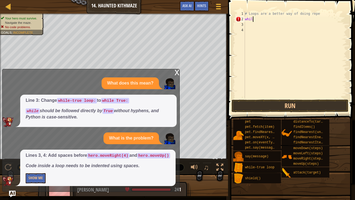
type textarea "w"
type textarea "#"
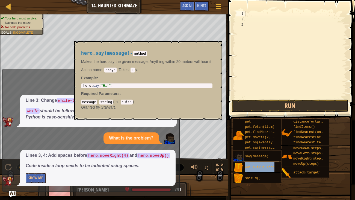
type textarea "while-true loop"
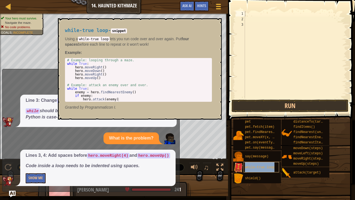
type textarea "while-true loop"
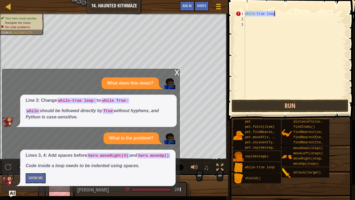
click at [285, 18] on div "while - true loop" at bounding box center [295, 60] width 103 height 98
click at [281, 16] on div "while - true loop" at bounding box center [295, 60] width 103 height 98
type textarea "while-true:"
click at [246, 20] on div "while - true :" at bounding box center [295, 60] width 103 height 98
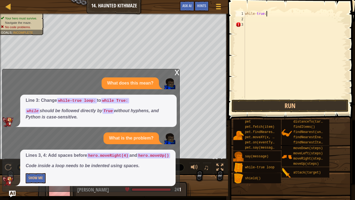
scroll to position [2, 0]
type textarea "h"
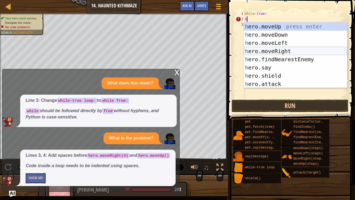
click at [266, 49] on div "h ero.moveUp press enter h ero.moveDown press enter h ero.moveLeft press enter …" at bounding box center [295, 63] width 103 height 82
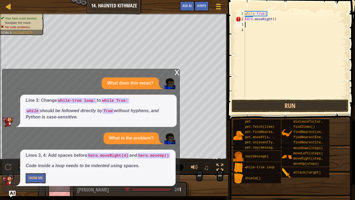
type textarea "h"
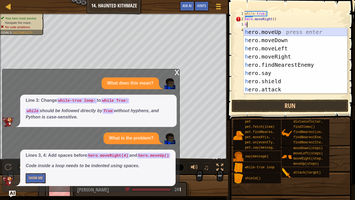
click at [260, 33] on div "h ero.moveUp press enter h ero.moveDown press enter h ero.moveLeft press enter …" at bounding box center [295, 69] width 103 height 82
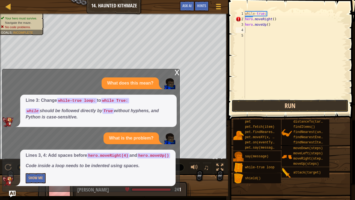
click at [276, 109] on button "Run" at bounding box center [290, 105] width 117 height 13
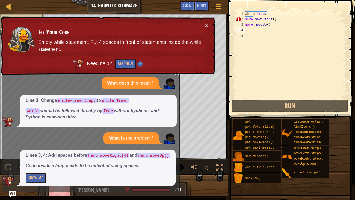
click at [210, 25] on div "× Fix Your Code Empty while statement. Put 4 spaces in front of statements insi…" at bounding box center [108, 45] width 216 height 59
click at [206, 25] on button "×" at bounding box center [206, 26] width 3 height 6
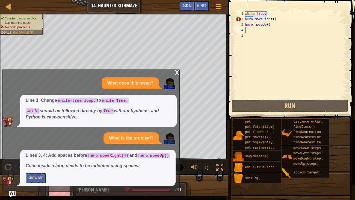
click at [174, 69] on div "x What does this mean? Line 3: Change while-true loop: to while True: while sho…" at bounding box center [91, 130] width 178 height 123
click at [175, 69] on div "x" at bounding box center [177, 71] width 5 height 5
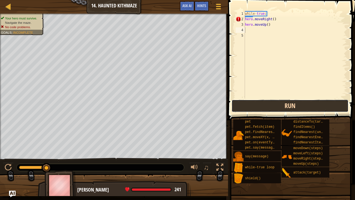
click at [266, 104] on button "Run" at bounding box center [290, 105] width 117 height 13
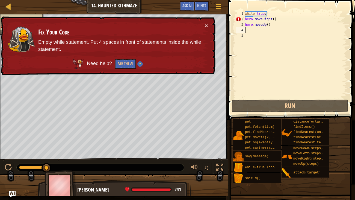
click at [275, 21] on div "while - true : hero . moveRight ( ) hero . moveUp ( )" at bounding box center [295, 60] width 103 height 98
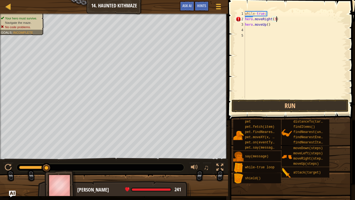
scroll to position [2, 2]
click at [268, 23] on div "while - true : hero . moveRight ( 3 ) hero . moveUp ( )" at bounding box center [295, 60] width 103 height 98
click at [278, 105] on button "Run" at bounding box center [290, 105] width 117 height 13
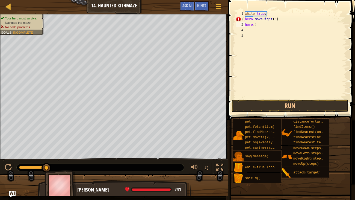
type textarea ")"
click at [303, 25] on div "while - true : hero . moveRight ( 3 ) )" at bounding box center [295, 60] width 103 height 98
click at [294, 19] on div "while - true : hero . moveRight ( 3 )" at bounding box center [295, 60] width 103 height 98
type textarea "h"
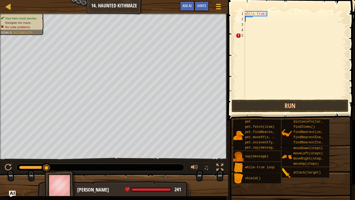
type textarea "H"
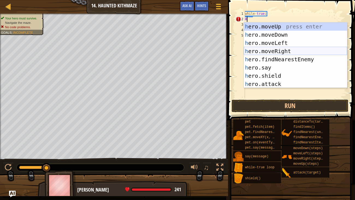
click at [271, 52] on div "h ero.moveUp press enter h ero.moveDown press enter h ero.moveLeft press enter …" at bounding box center [295, 63] width 103 height 82
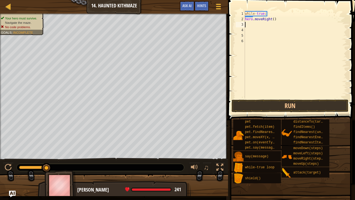
type textarea "h"
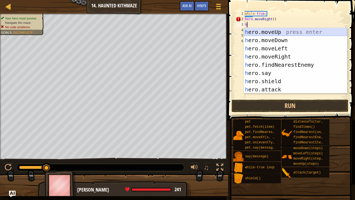
click at [271, 31] on div "h ero.moveUp press enter h ero.moveDown press enter h ero.moveLeft press enter …" at bounding box center [295, 69] width 103 height 82
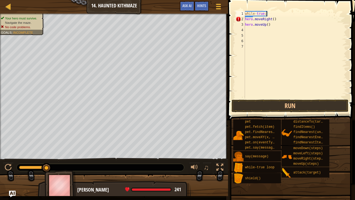
click at [269, 11] on div "while - true : hero . moveRight ( ) hero . moveUp ( )" at bounding box center [295, 60] width 103 height 98
type textarea "w"
click at [246, 30] on div "hero . moveRight ( ) hero . moveUp ( )" at bounding box center [295, 60] width 103 height 98
click at [301, 23] on div "hero . moveRight ( ) hero . moveUwhile - true loopp ( )" at bounding box center [295, 60] width 103 height 98
type textarea "hero.moveUp"
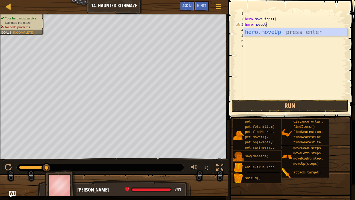
scroll to position [2, 1]
click at [256, 35] on div "hero.moveUp press enter" at bounding box center [295, 40] width 103 height 25
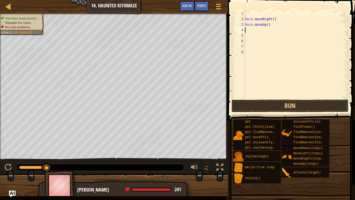
scroll to position [2, 0]
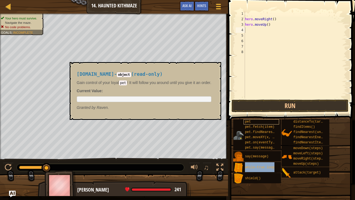
type textarea "while-true loop"
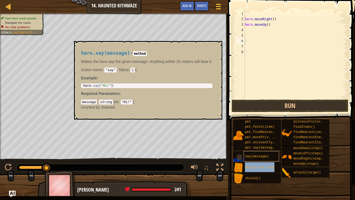
type textarea "while-true loop"
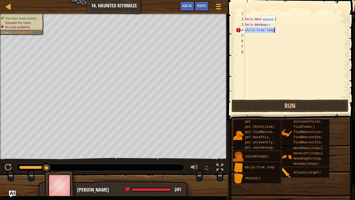
click at [257, 29] on div "hero . moveRight ( ) hero . moveUp ( ) while - true loop" at bounding box center [295, 54] width 103 height 87
click at [297, 31] on div "hero . moveRight ( ) hero . moveUp ( ) while true loop" at bounding box center [295, 60] width 103 height 98
type textarea "while true:"
click at [257, 36] on div "hero . moveRight ( ) hero . moveUp ( ) while true :" at bounding box center [295, 60] width 103 height 98
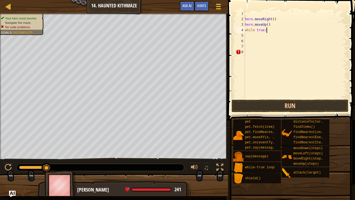
scroll to position [2, 0]
type textarea "h"
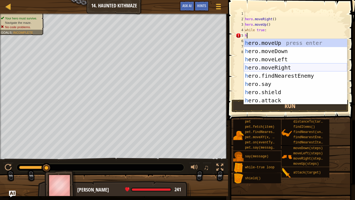
click at [266, 66] on div "h ero.moveUp press enter h ero.moveDown press enter h ero.moveLeft press enter …" at bounding box center [295, 80] width 103 height 82
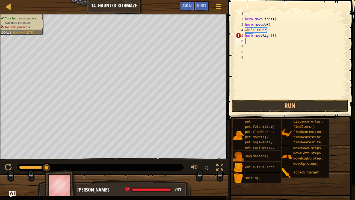
type textarea "h"
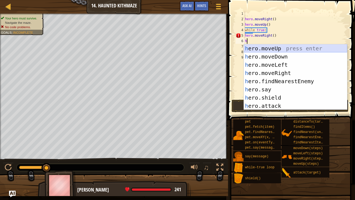
click at [264, 45] on div "h ero.moveUp press enter h ero.moveDown press enter h ero.moveLeft press enter …" at bounding box center [295, 85] width 103 height 82
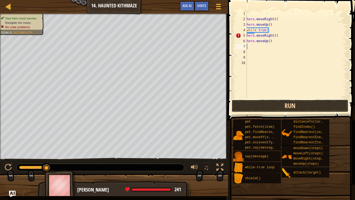
click at [276, 101] on button "Run" at bounding box center [290, 105] width 117 height 13
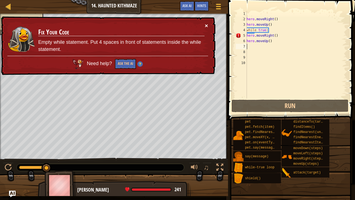
click at [207, 26] on button "×" at bounding box center [206, 24] width 4 height 6
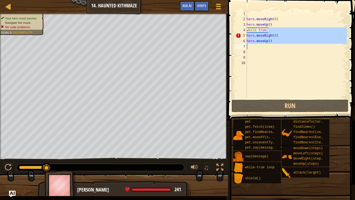
drag, startPoint x: 288, startPoint y: 30, endPoint x: 255, endPoint y: 48, distance: 37.3
click at [255, 48] on div "hero . moveRight ( ) hero . moveUp ( ) while true : hero . moveRight ( ) hero .…" at bounding box center [296, 60] width 101 height 98
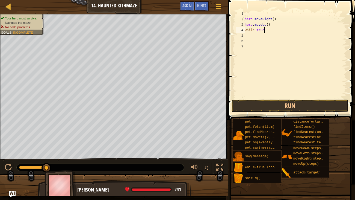
type textarea "while tru"
click at [282, 13] on div "hero . moveRight ( ) hero . moveUp ( ) while true" at bounding box center [295, 60] width 103 height 98
click at [286, 23] on div "hero . moveRight ( ) hero . moveUp ( ) while tru" at bounding box center [295, 60] width 103 height 98
type textarea "h"
click at [289, 17] on div "hero . moveRight ( ) her while tru" at bounding box center [295, 60] width 103 height 98
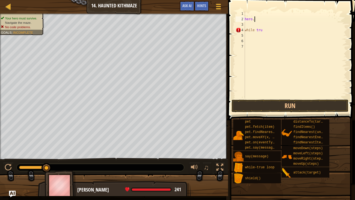
type textarea "h"
click at [273, 22] on div "while tru" at bounding box center [295, 60] width 103 height 98
type textarea "w"
click at [264, 13] on div at bounding box center [295, 60] width 103 height 98
click at [256, 14] on div "while - true loop" at bounding box center [295, 54] width 103 height 87
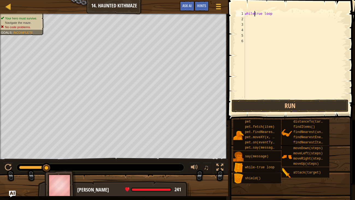
type textarea "while true loop"
click at [310, 10] on span at bounding box center [291, 52] width 131 height 136
click at [310, 11] on div "while true loop" at bounding box center [295, 60] width 103 height 98
click at [306, 17] on div "while true loop" at bounding box center [295, 60] width 103 height 98
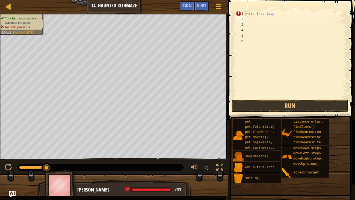
click at [286, 18] on div "while true loop" at bounding box center [295, 60] width 103 height 98
click at [283, 6] on span at bounding box center [291, 52] width 131 height 136
click at [278, 13] on div "while true loop" at bounding box center [295, 60] width 103 height 98
type textarea "while true:"
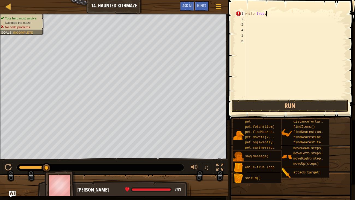
scroll to position [2, 1]
click at [262, 16] on div "while true :" at bounding box center [295, 60] width 103 height 98
type textarea "r"
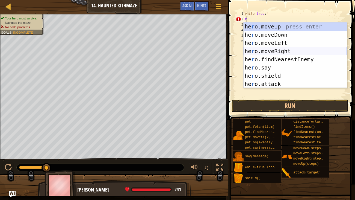
click at [262, 49] on div "he r o.moveUp press enter he r o.moveDown press enter he r o.moveLeft press ent…" at bounding box center [295, 63] width 103 height 82
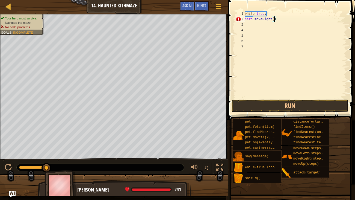
click at [274, 18] on div "while true : hero . moveRight ( )" at bounding box center [295, 60] width 103 height 98
type textarea "hero.moveRight(2)"
click at [249, 26] on div "while true : hero . moveRight ( 2 )" at bounding box center [295, 60] width 103 height 98
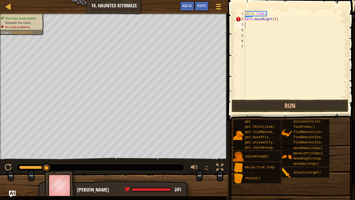
type textarea "h"
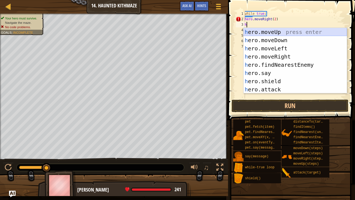
click at [269, 31] on div "h ero.moveUp press enter h ero.moveDown press enter h ero.moveLeft press enter …" at bounding box center [295, 69] width 103 height 82
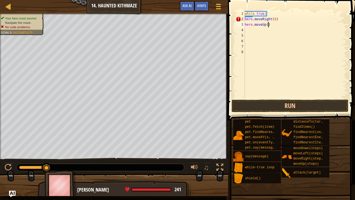
click at [268, 25] on div "while true : hero . moveRight ( 2 ) hero . moveUp ( )" at bounding box center [295, 60] width 103 height 98
click at [246, 104] on button "Run" at bounding box center [290, 105] width 117 height 13
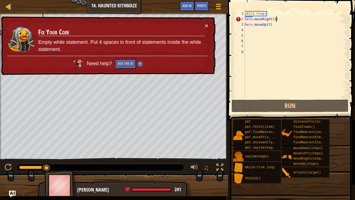
click at [277, 19] on div "while true : hero . moveRight ( 2 ) hero . moveUp ( 2 )" at bounding box center [295, 60] width 103 height 98
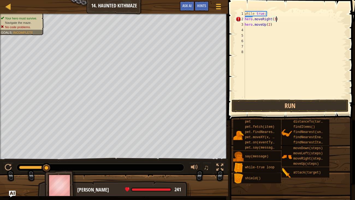
scroll to position [2, 2]
click at [260, 107] on button "Run" at bounding box center [290, 105] width 117 height 13
type textarea "hero.moveRight(4)"
click at [276, 108] on button "Run" at bounding box center [290, 105] width 117 height 13
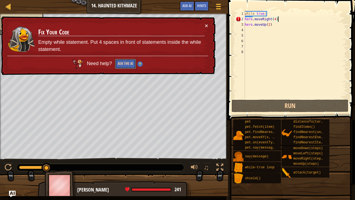
click at [117, 63] on button "Ask the AI" at bounding box center [125, 64] width 21 height 10
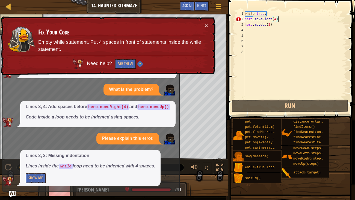
scroll to position [14, 0]
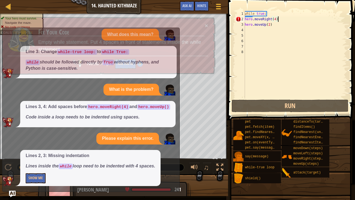
click at [66, 147] on div "What does this mean? Line 3: Change while-true loop: to while True: while shoul…" at bounding box center [89, 107] width 174 height 157
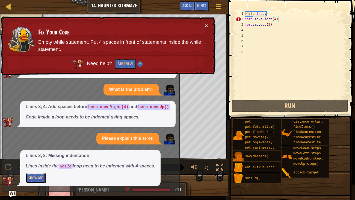
click at [42, 153] on button "Show Me" at bounding box center [36, 178] width 20 height 10
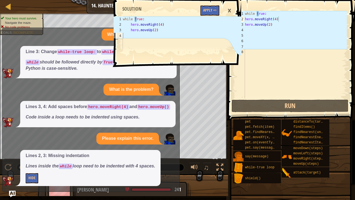
click at [76, 30] on div "What does this mean?" at bounding box center [89, 35] width 174 height 12
click at [109, 104] on code "hero.moveRight(4)" at bounding box center [108, 106] width 42 height 5
click at [224, 86] on div "1 2 3 4 while True : hero . moveRight ( 4 ) hero . moveUp ( 2 ) ההההההההההההההה…" at bounding box center [177, 100] width 129 height 200
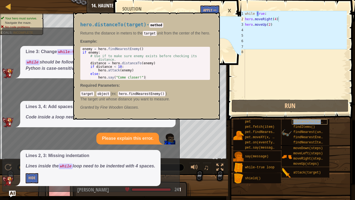
click at [296, 122] on span "distanceTo(target)" at bounding box center [311, 122] width 36 height 4
click at [216, 20] on button "×" at bounding box center [214, 19] width 4 height 8
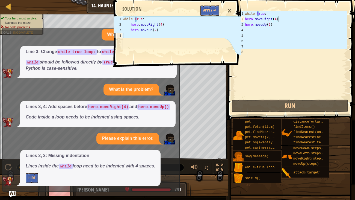
click at [231, 10] on div "×" at bounding box center [229, 10] width 9 height 13
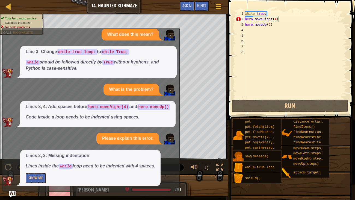
click at [281, 20] on div "while true : hero . moveRight ( 4 ) hero . moveUp ( 2 )" at bounding box center [295, 60] width 103 height 98
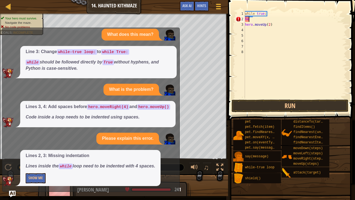
type textarea "h"
click at [273, 25] on div "while true : hero . moveUp ( 2 )" at bounding box center [295, 60] width 103 height 98
type textarea "h"
click at [259, 14] on div "while true :" at bounding box center [295, 60] width 103 height 98
type textarea "while True:"
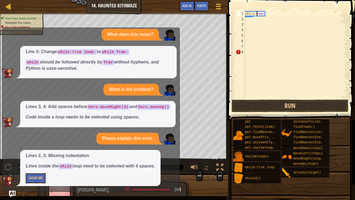
scroll to position [2, 1]
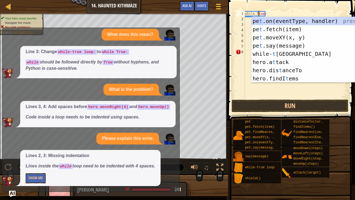
click at [245, 17] on div "while True :" at bounding box center [295, 60] width 103 height 98
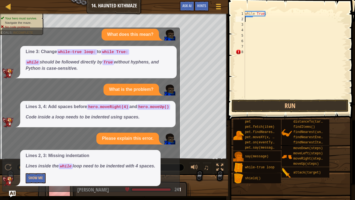
scroll to position [2, 0]
type textarea "h"
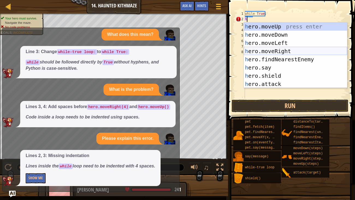
click at [262, 51] on div "h ero.moveUp press enter h ero.moveDown press enter h ero.moveLeft press enter …" at bounding box center [295, 63] width 103 height 82
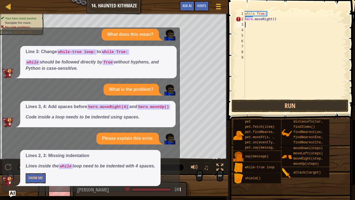
type textarea "h"
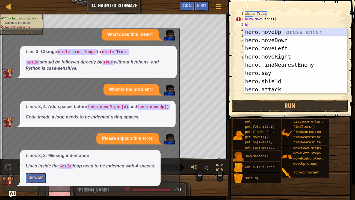
click at [255, 33] on div "h ero.moveUp press enter h ero.moveDown press enter h ero.moveLeft press enter …" at bounding box center [295, 69] width 103 height 82
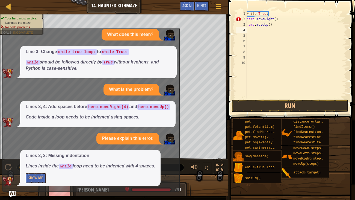
click at [276, 19] on div "while True : hero . moveRight ( ) hero . moveUp ( )" at bounding box center [296, 60] width 101 height 98
click at [271, 26] on div "while True : hero . moveRight ( 2 ) hero . moveUp ( )" at bounding box center [296, 60] width 101 height 98
click at [287, 101] on button "Run" at bounding box center [290, 105] width 117 height 13
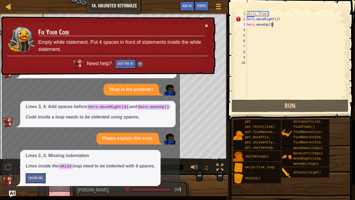
click at [207, 27] on button "×" at bounding box center [207, 27] width 4 height 6
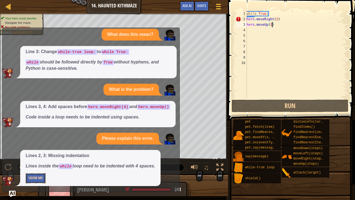
click at [36, 153] on button "Show Me" at bounding box center [36, 178] width 20 height 10
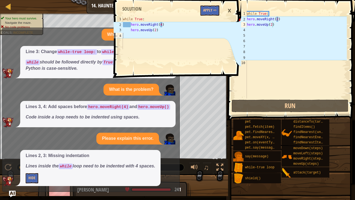
click at [173, 142] on div "1 2 3 4 while True : hero . moveRight ( 4 ) hero . moveUp ( 2 ) ההההההההההההההה…" at bounding box center [177, 100] width 129 height 200
click at [175, 100] on div "1 2 3 4 while True : hero . moveRight ( 4 ) hero . moveUp ( 2 ) ההההההההההההההה…" at bounding box center [177, 100] width 129 height 200
click at [228, 11] on div "×" at bounding box center [229, 10] width 9 height 13
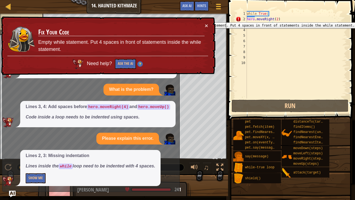
click at [246, 18] on div "2" at bounding box center [241, 18] width 11 height 5
click at [246, 19] on div "2" at bounding box center [241, 18] width 11 height 5
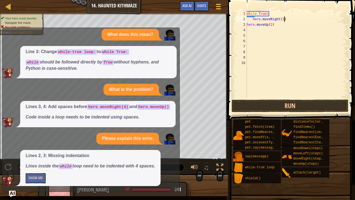
click at [285, 19] on div "while True : hero . moveRight ( 2 ) hero . moveUp ( 2 )" at bounding box center [296, 60] width 101 height 98
click at [247, 24] on div "while True : hero . moveRight ( 4 ) hero . moveUp ( 2 )" at bounding box center [296, 60] width 101 height 98
type textarea "hero.moveUp(2)"
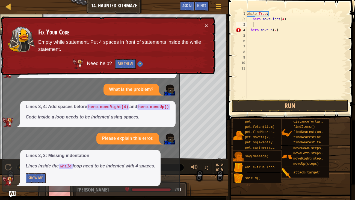
click at [280, 23] on div "while True : hero . moveRight ( 4 ) hero . moveUp ( 2 )" at bounding box center [296, 60] width 101 height 98
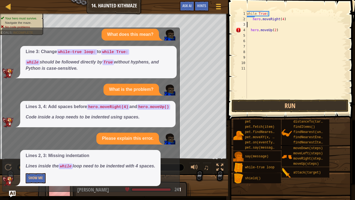
click at [290, 27] on div "while True : hero . moveRight ( 4 ) hero . moveUp ( 2 )" at bounding box center [296, 60] width 101 height 98
click at [296, 14] on div "while True : hero . moveRight ( 4 ) hero . moveUp ( 2 )" at bounding box center [296, 60] width 101 height 98
click at [295, 18] on div "while True : hero . moveRight ( 4 ) hero . moveUp ( 2 )" at bounding box center [296, 60] width 101 height 98
click at [284, 31] on div "while True : hero . moveRight ( 4 ) hero . moveUp ( 2 )" at bounding box center [296, 60] width 101 height 98
type textarea "h"
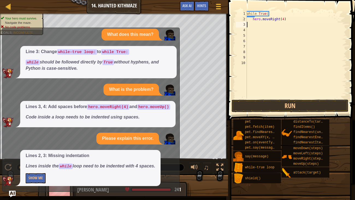
click at [260, 22] on div "while True : hero . moveRight ( 4 )" at bounding box center [296, 60] width 101 height 98
click at [256, 25] on div "while True : hero . moveRight ( 4 )" at bounding box center [296, 60] width 101 height 98
click at [250, 24] on div "while True : hero . moveRight ( 4 )" at bounding box center [296, 60] width 101 height 98
type textarea "h"
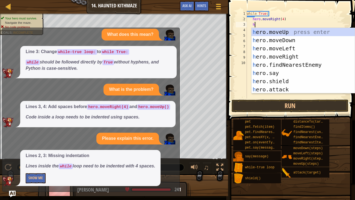
scroll to position [2, 0]
click at [273, 40] on div "h ero.moveUp press enter h ero.moveDown press enter h ero.moveLeft press enter …" at bounding box center [303, 69] width 103 height 82
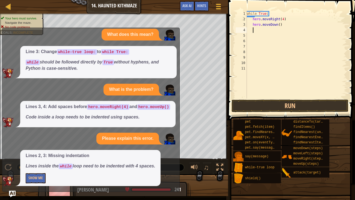
click at [280, 25] on div "while True : hero . moveRight ( 4 ) hero . moveDown ( )" at bounding box center [296, 60] width 101 height 98
click at [278, 103] on button "Run" at bounding box center [290, 105] width 117 height 13
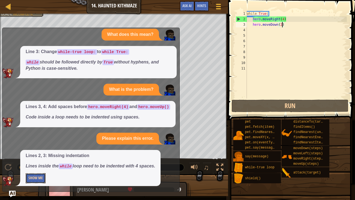
click at [39, 153] on button "Show Me" at bounding box center [36, 178] width 20 height 10
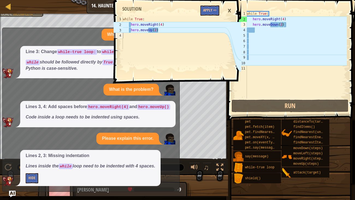
click at [229, 11] on div "×" at bounding box center [229, 10] width 9 height 13
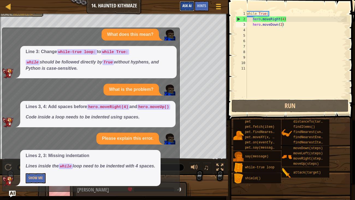
click at [184, 2] on button "Ask AI" at bounding box center [187, 6] width 15 height 10
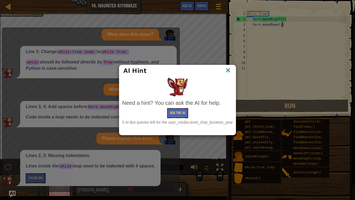
click at [229, 68] on img at bounding box center [228, 70] width 7 height 8
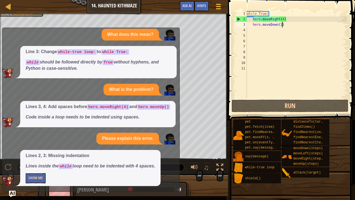
click at [284, 20] on div "while True : hero . moveRight ( 4 ) hero . moveDown ( 2 )" at bounding box center [296, 60] width 101 height 98
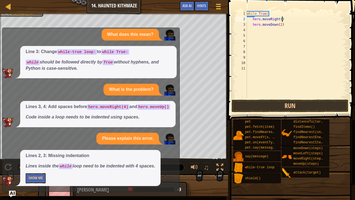
scroll to position [2, 3]
click at [248, 101] on button "Run" at bounding box center [290, 105] width 117 height 13
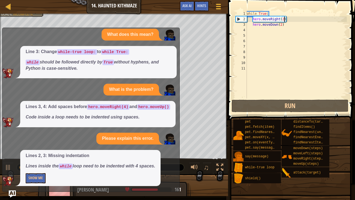
click at [13, 153] on img "Ask AI" at bounding box center [12, 193] width 7 height 7
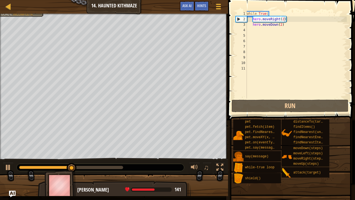
click at [287, 26] on div "while True : hero . moveRight ( 2 ) hero . moveDown ( 2 )" at bounding box center [296, 60] width 101 height 98
click at [278, 25] on div "while True : hero . moveRight ( 2 ) hero . moveDown ( 2 )" at bounding box center [296, 60] width 101 height 98
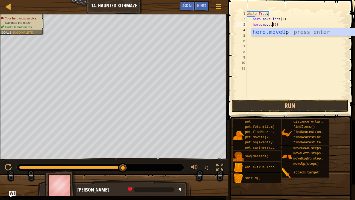
scroll to position [2, 2]
type textarea "hero.moveUp(2)"
click at [268, 102] on button "Run" at bounding box center [290, 105] width 117 height 13
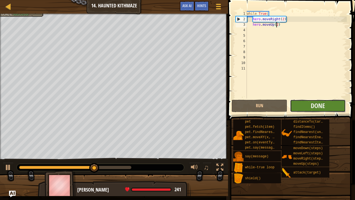
click at [311, 107] on button "Done" at bounding box center [318, 105] width 56 height 13
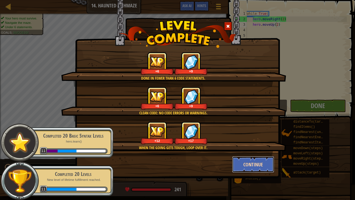
click at [254, 153] on button "Continue" at bounding box center [253, 164] width 42 height 16
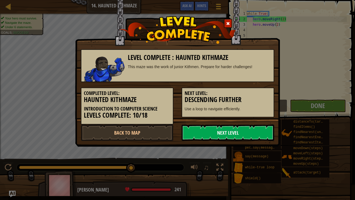
click at [239, 134] on link "Next Level" at bounding box center [228, 132] width 93 height 16
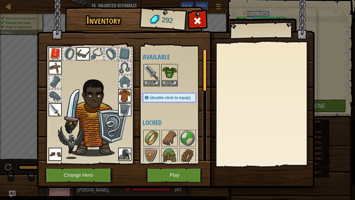
click at [150, 143] on img at bounding box center [151, 137] width 15 height 15
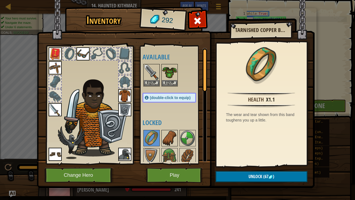
click at [172, 138] on img at bounding box center [169, 137] width 15 height 15
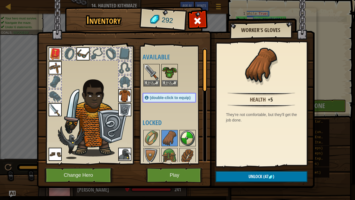
click at [182, 138] on img at bounding box center [187, 137] width 15 height 15
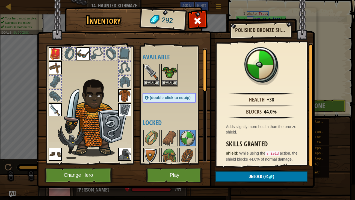
click at [148, 153] on img at bounding box center [151, 155] width 15 height 15
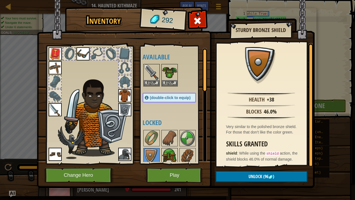
click at [174, 151] on img at bounding box center [169, 155] width 15 height 15
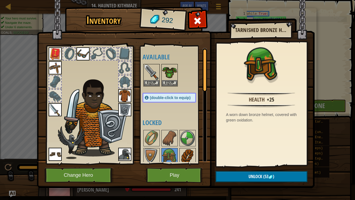
click at [181, 151] on img at bounding box center [187, 155] width 15 height 15
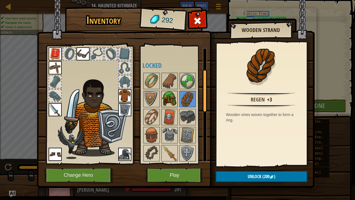
scroll to position [58, 0]
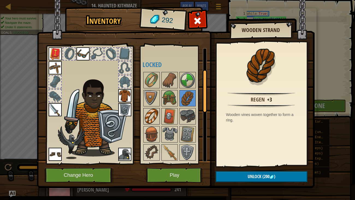
click at [151, 117] on img at bounding box center [151, 115] width 15 height 15
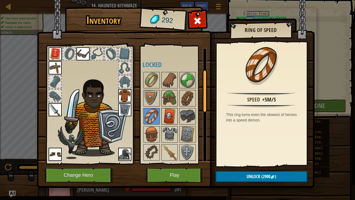
click at [164, 115] on img at bounding box center [169, 115] width 15 height 15
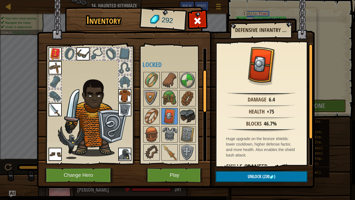
click at [184, 116] on img at bounding box center [187, 115] width 15 height 15
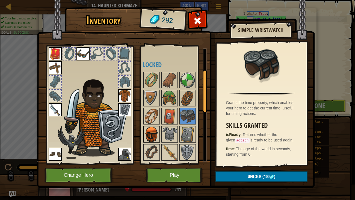
click at [158, 131] on img at bounding box center [151, 133] width 15 height 15
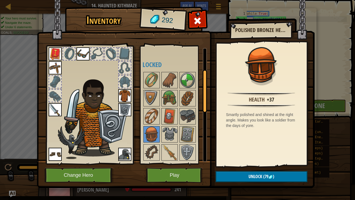
click at [178, 131] on div at bounding box center [175, 188] width 64 height 234
click at [187, 131] on img at bounding box center [187, 133] width 15 height 15
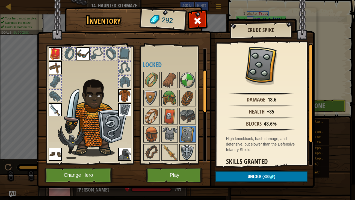
click at [188, 146] on img at bounding box center [187, 152] width 15 height 15
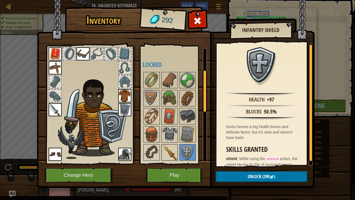
click at [176, 148] on img at bounding box center [169, 152] width 15 height 15
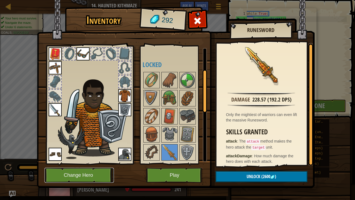
click at [95, 153] on button "Change Hero" at bounding box center [79, 174] width 69 height 15
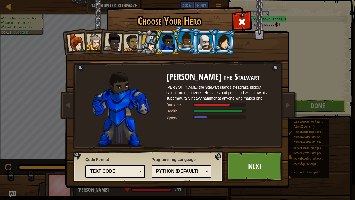
click at [112, 52] on li at bounding box center [111, 41] width 27 height 27
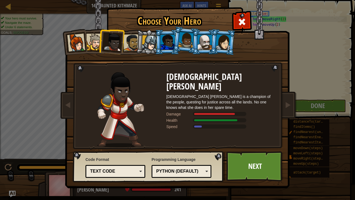
click at [72, 48] on div at bounding box center [76, 43] width 18 height 18
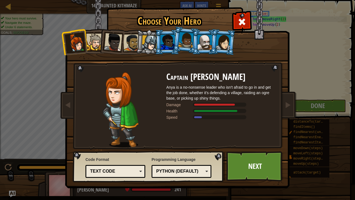
click at [171, 52] on li at bounding box center [167, 42] width 25 height 25
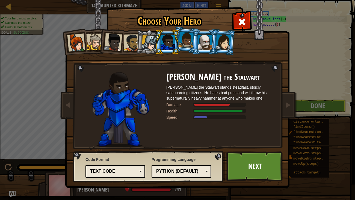
click at [150, 51] on li at bounding box center [149, 42] width 26 height 26
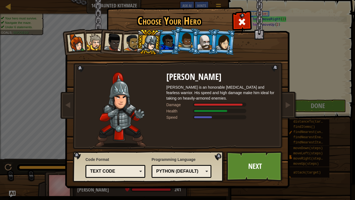
click at [181, 47] on li at bounding box center [185, 39] width 27 height 27
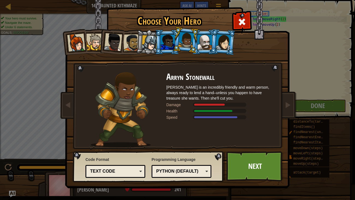
click at [201, 48] on div at bounding box center [205, 42] width 14 height 15
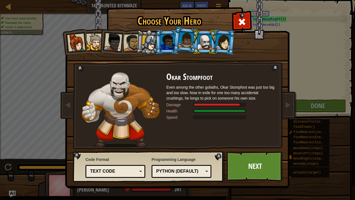
click at [216, 46] on li at bounding box center [204, 42] width 25 height 25
click at [220, 46] on div at bounding box center [223, 42] width 15 height 16
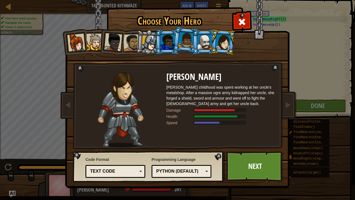
click at [206, 43] on div at bounding box center [205, 42] width 14 height 15
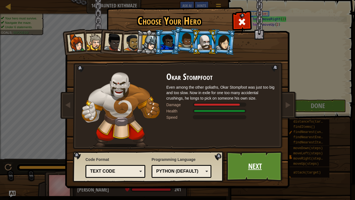
click at [235, 153] on link "Next" at bounding box center [254, 166] width 57 height 30
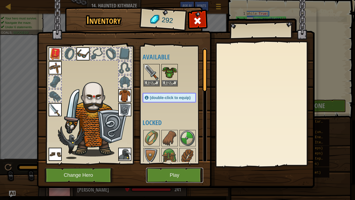
click at [161, 153] on button "Play" at bounding box center [174, 174] width 57 height 15
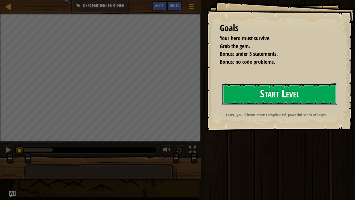
click at [248, 96] on button "Start Level" at bounding box center [279, 94] width 115 height 22
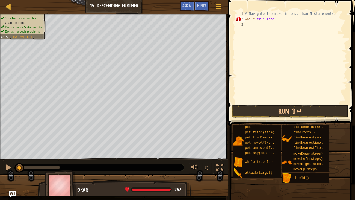
click at [278, 17] on div "# Navigate the maze in less than 5 statements. while - true loop" at bounding box center [295, 63] width 103 height 104
click at [257, 20] on div "# Navigate the maze in less than 5 statements. while - true :" at bounding box center [295, 63] width 103 height 104
type textarea "while true:"
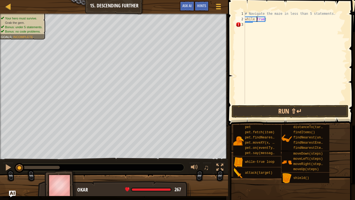
click at [252, 30] on div "# Navigate the maze in less than 5 statements. while true :" at bounding box center [295, 63] width 103 height 104
type textarea "h"
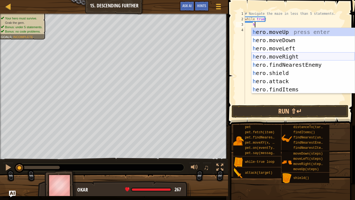
click at [276, 55] on div "h ero.moveUp press enter h ero.moveDown press enter h ero.moveLeft press enter …" at bounding box center [303, 69] width 103 height 82
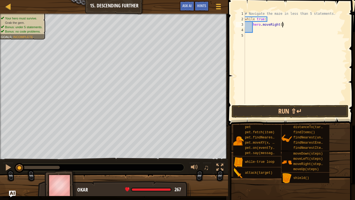
click at [282, 26] on div "# Navigate the maze in less than 5 statements. while true : hero . moveRight ( )" at bounding box center [295, 63] width 103 height 104
type textarea "hero.moveRight(2)"
click at [263, 30] on div "# Navigate the maze in less than 5 statements. while true : hero . moveRight ( …" at bounding box center [295, 63] width 103 height 104
type textarea "h"
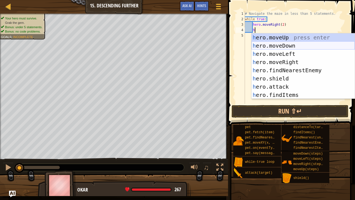
click at [274, 45] on div "h ero.moveUp press enter h ero.moveDown press enter h ero.moveLeft press enter …" at bounding box center [303, 74] width 103 height 82
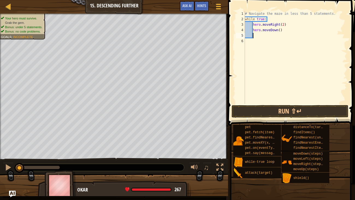
click at [280, 33] on div "# Navigate the maze in less than 5 statements. while true : hero . moveRight ( …" at bounding box center [295, 63] width 103 height 104
click at [270, 108] on button "Run ⇧↵" at bounding box center [290, 111] width 117 height 13
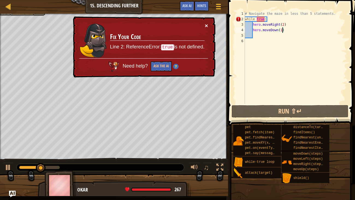
click at [205, 24] on button "×" at bounding box center [206, 26] width 3 height 6
click at [259, 19] on div "# Navigate the maze in less than 5 statements. while true : hero . moveRight ( …" at bounding box center [295, 63] width 103 height 104
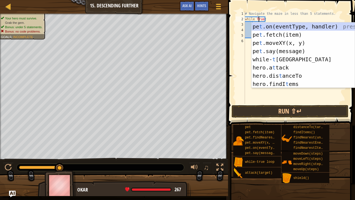
scroll to position [2, 1]
type textarea "while True:"
click at [247, 109] on button "Run ⇧↵" at bounding box center [290, 111] width 117 height 13
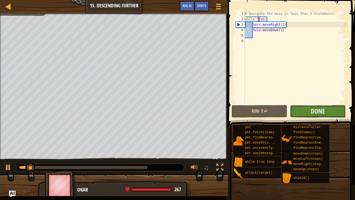
click at [310, 107] on button "Done" at bounding box center [318, 111] width 56 height 13
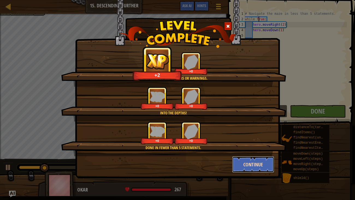
click at [241, 153] on button "Continue" at bounding box center [253, 164] width 42 height 16
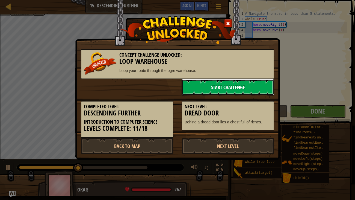
click at [257, 83] on link "Start Challenge" at bounding box center [228, 87] width 93 height 16
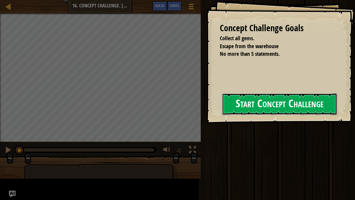
click at [222, 115] on button "Start Concept Challenge" at bounding box center [279, 104] width 115 height 22
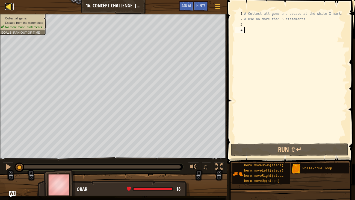
click at [5, 5] on div at bounding box center [8, 6] width 7 height 7
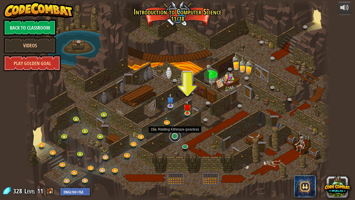
click at [174, 138] on link at bounding box center [175, 136] width 11 height 11
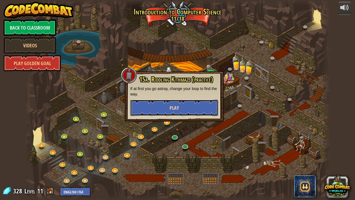
click at [162, 111] on button "Play" at bounding box center [174, 107] width 88 height 16
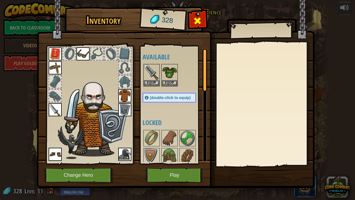
click at [200, 21] on span at bounding box center [197, 20] width 9 height 9
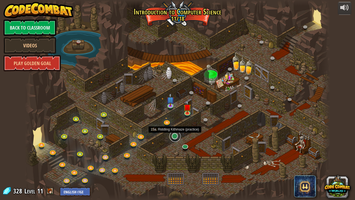
click at [173, 138] on link at bounding box center [175, 136] width 11 height 11
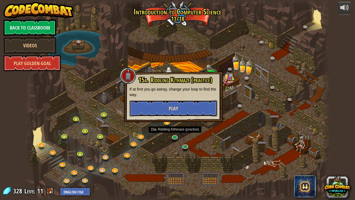
click at [155, 107] on button "Play" at bounding box center [173, 108] width 88 height 16
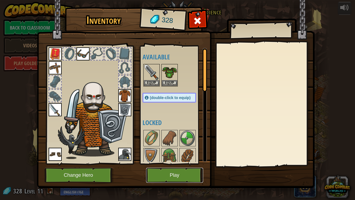
click at [167, 153] on button "Play" at bounding box center [174, 174] width 57 height 15
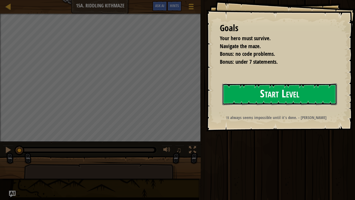
click at [241, 88] on button "Start Level" at bounding box center [279, 94] width 115 height 22
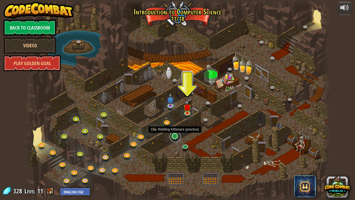
click at [176, 138] on link at bounding box center [175, 136] width 11 height 11
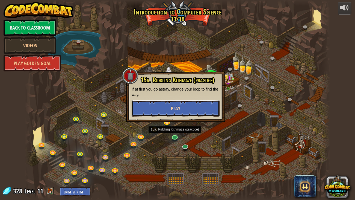
click at [157, 109] on button "Play" at bounding box center [176, 108] width 88 height 16
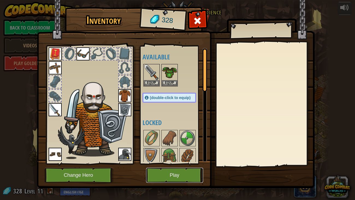
click at [153, 153] on button "Play" at bounding box center [174, 174] width 57 height 15
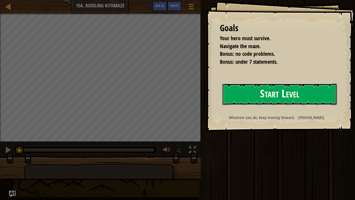
click at [229, 99] on button "Start Level" at bounding box center [279, 94] width 115 height 22
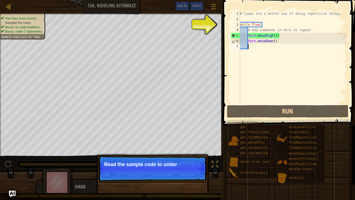
drag, startPoint x: 65, startPoint y: 163, endPoint x: 172, endPoint y: 163, distance: 107.4
click at [172, 153] on div "Your hero must survive. Navigate the maze. Bonus: no code problems. Bonus: unde…" at bounding box center [177, 103] width 355 height 179
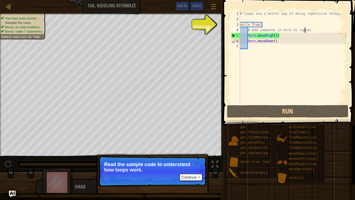
click at [305, 29] on div "# Loops are a better way of doing repetitive things. while True : # Add command…" at bounding box center [293, 63] width 108 height 104
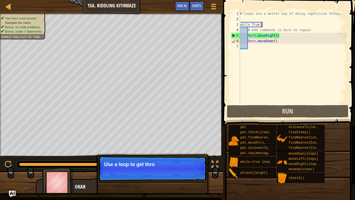
click at [313, 26] on div "# Loops are a better way of doing repetitive things. while True : # Add command…" at bounding box center [293, 63] width 108 height 104
click at [315, 29] on div "# Loops are a better way of doing repetitive things. while True : # Add command…" at bounding box center [293, 63] width 108 height 104
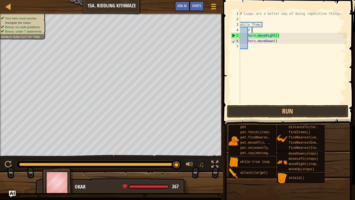
type textarea "#"
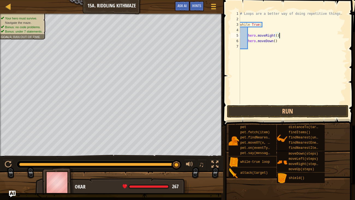
click at [279, 37] on div "# Loops are a better way of doing repetitive things. while True : hero . moveRi…" at bounding box center [293, 63] width 108 height 104
type textarea "h"
click at [281, 42] on div "# Loops are a better way of doing repetitive things. while True : hero . moveDo…" at bounding box center [293, 63] width 108 height 104
type textarea "h"
click at [257, 31] on div "# Loops are a better way of doing repetitive things. while True :" at bounding box center [293, 63] width 108 height 104
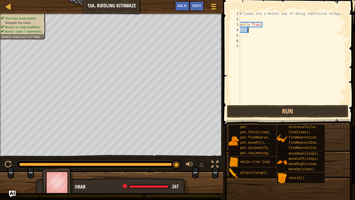
type textarea "h"
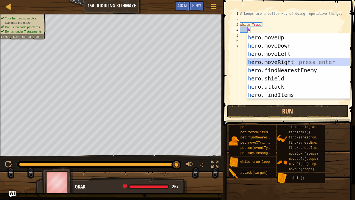
click at [272, 61] on div "h ero.moveUp press enter h ero.moveDown press enter h ero.moveLeft press enter …" at bounding box center [298, 74] width 103 height 82
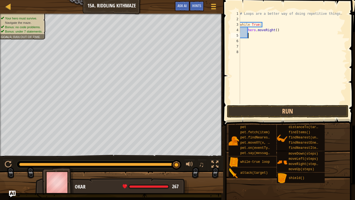
type textarea "h"
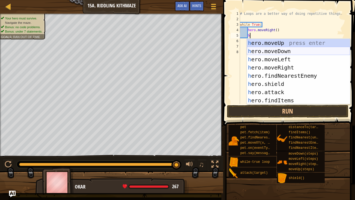
click at [274, 52] on div "h ero.moveUp press enter h ero.moveDown press enter h ero.moveLeft press enter …" at bounding box center [298, 80] width 103 height 82
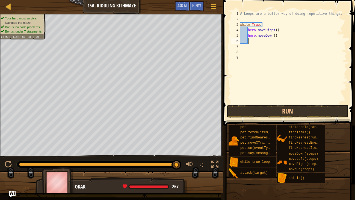
type textarea "h"
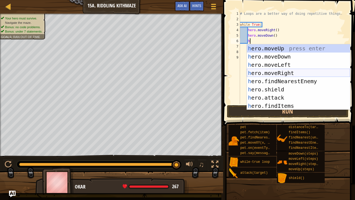
click at [276, 75] on div "h ero.moveUp press enter h ero.moveDown press enter h ero.moveLeft press enter …" at bounding box center [298, 85] width 103 height 82
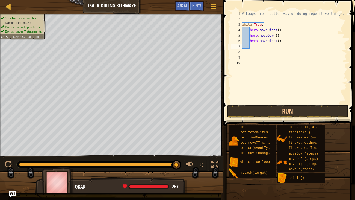
type textarea "h"
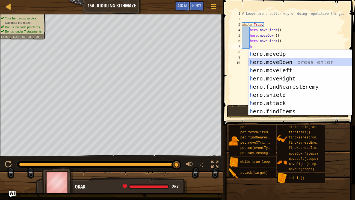
click at [269, 61] on div "h ero.moveUp press enter h ero.moveDown press enter h ero.moveLeft press enter …" at bounding box center [300, 91] width 103 height 82
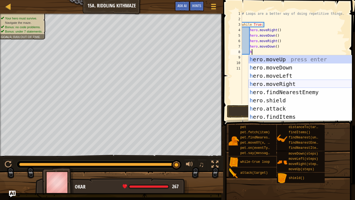
type textarea "hu"
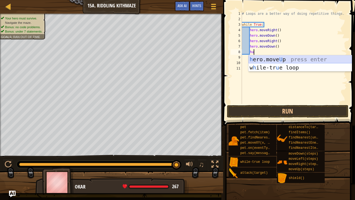
click at [268, 59] on div "h ero.move U p press enter w h ile-tr u e loop press enter" at bounding box center [300, 71] width 103 height 33
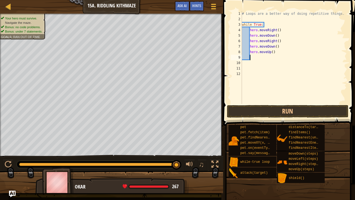
type textarea "h"
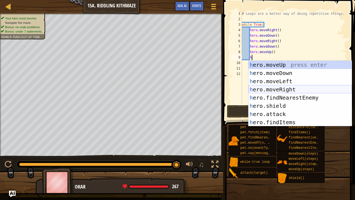
click at [261, 90] on div "h ero.moveUp press enter h ero.moveDown press enter h ero.moveLeft press enter …" at bounding box center [300, 102] width 103 height 82
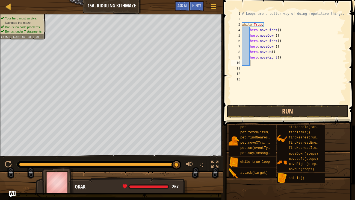
type textarea "h"
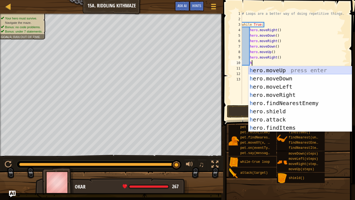
click at [271, 69] on div "h ero.moveUp press enter h ero.moveDown press enter h ero.moveLeft press enter …" at bounding box center [300, 107] width 103 height 82
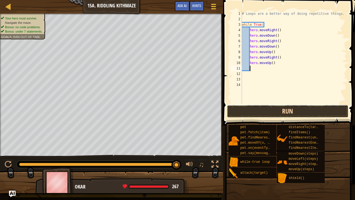
click at [272, 112] on button "Run" at bounding box center [288, 111] width 122 height 13
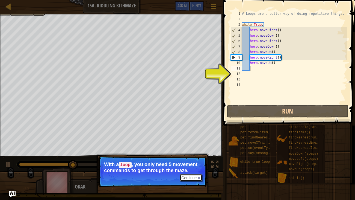
click at [180, 153] on button "Continue" at bounding box center [191, 177] width 23 height 7
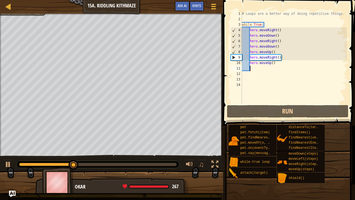
scroll to position [2, 0]
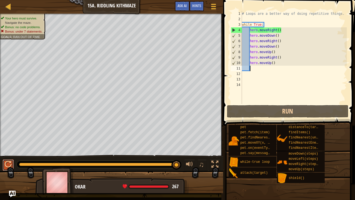
click at [8, 153] on div at bounding box center [8, 164] width 7 height 7
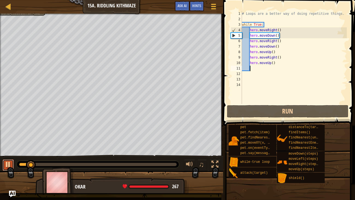
click at [8, 153] on div at bounding box center [8, 164] width 7 height 7
click at [304, 34] on div "# Loops are a better way of doing repetitive things. while True : hero . moveRi…" at bounding box center [294, 63] width 106 height 104
click at [297, 31] on div "# Loops are a better way of doing repetitive things. while True : hero . moveRi…" at bounding box center [294, 63] width 106 height 104
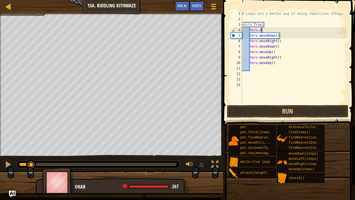
type textarea "h"
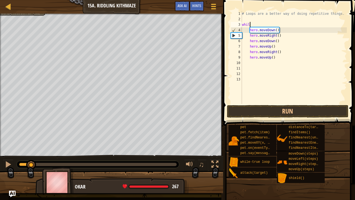
type textarea "w"
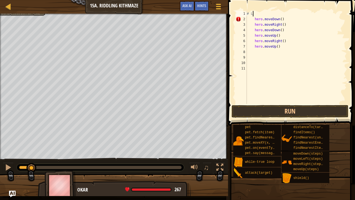
type textarea "#"
click at [292, 21] on div "hero . moveDown ( ) hero . moveRight ( ) hero . moveDown ( ) hero . moveUp ( ) …" at bounding box center [296, 63] width 101 height 104
type textarea "h"
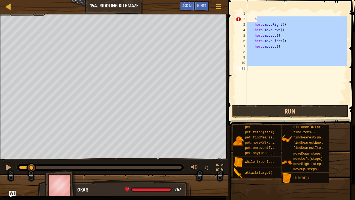
drag, startPoint x: 292, startPoint y: 20, endPoint x: 239, endPoint y: 71, distance: 73.0
click at [239, 71] on div "h 1 2 3 4 5 6 7 8 9 10 11 h hero . moveRight ( ) hero . moveDown ( ) hero . mov…" at bounding box center [291, 57] width 112 height 93
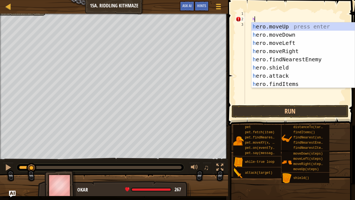
click at [258, 17] on div "h" at bounding box center [295, 63] width 103 height 104
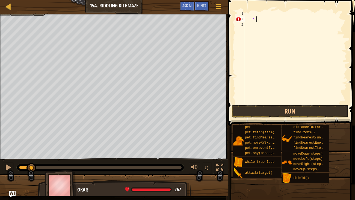
type textarea "h"
click at [247, 13] on div at bounding box center [295, 63] width 103 height 104
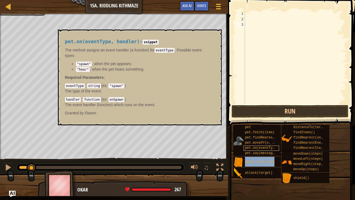
type textarea "while-true loop"
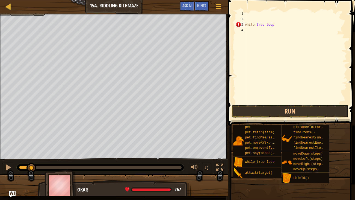
click at [296, 0] on body "Map Introduction to Computer Science 15a. Riddling Kithmaze Game Menu Done Hint…" at bounding box center [177, 0] width 355 height 0
click at [278, 29] on div "while - true loop" at bounding box center [295, 63] width 103 height 104
click at [278, 24] on div "while - true loop \" at bounding box center [295, 63] width 103 height 104
type textarea "w"
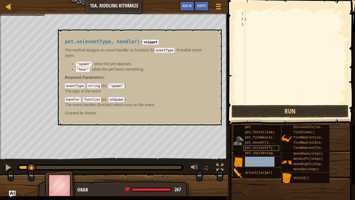
type textarea "while-true loop"
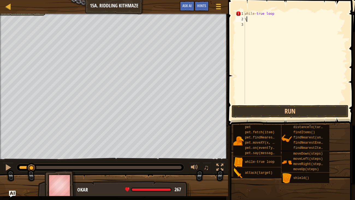
click at [284, 20] on div "while - true loop \" at bounding box center [295, 63] width 103 height 104
type textarea "\"
click at [283, 18] on div "while - true loop \" at bounding box center [295, 63] width 103 height 104
click at [276, 13] on div "while - true loop" at bounding box center [295, 63] width 103 height 104
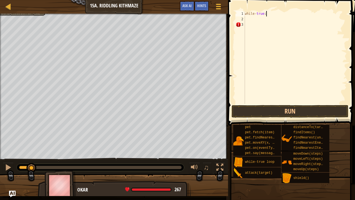
click at [256, 14] on div "while - true :" at bounding box center [295, 63] width 103 height 104
type textarea "while true:"
click at [257, 22] on div "while true :" at bounding box center [295, 63] width 103 height 104
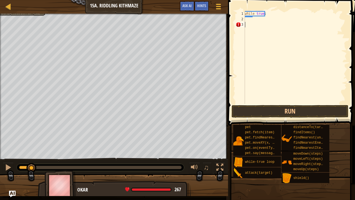
click at [253, 20] on div "while true :" at bounding box center [295, 63] width 103 height 104
type textarea "h"
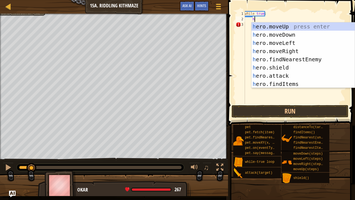
scroll to position [2, 0]
click at [276, 49] on div "h ero.moveUp press enter h ero.moveDown press enter h ero.moveLeft press enter …" at bounding box center [303, 63] width 103 height 82
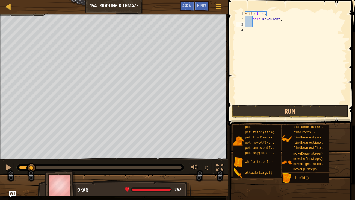
type textarea "h"
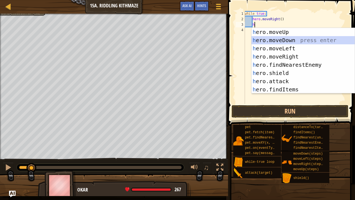
click at [269, 40] on div "h ero.moveUp press enter h ero.moveDown press enter h ero.moveLeft press enter …" at bounding box center [303, 69] width 103 height 82
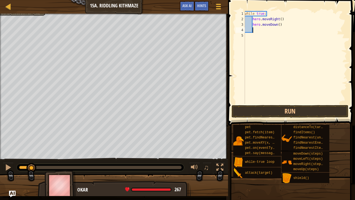
type textarea "h"
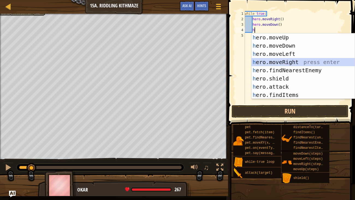
click at [267, 61] on div "h ero.moveUp press enter h ero.moveDown press enter h ero.moveLeft press enter …" at bounding box center [303, 74] width 103 height 82
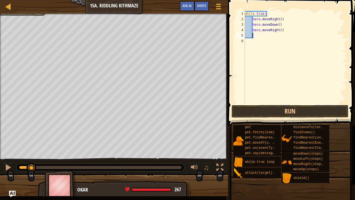
click at [282, 31] on div "while true : hero . moveRight ( ) hero . moveDown ( ) hero . moveRight ( )" at bounding box center [295, 63] width 103 height 104
type textarea "hero.moveRight(2)"
click at [259, 34] on div "while true : hero . moveRight ( ) hero . moveDown ( ) hero . moveRight ( 2 )" at bounding box center [295, 63] width 103 height 104
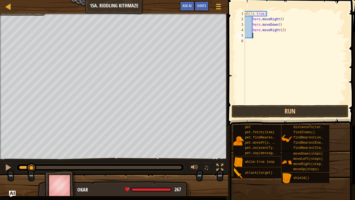
type textarea "h"
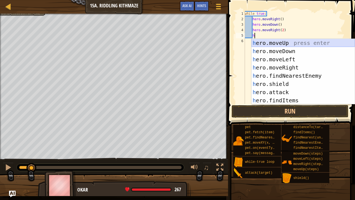
click at [280, 44] on div "h ero.moveUp press enter h ero.moveDown press enter h ero.moveLeft press enter …" at bounding box center [303, 80] width 103 height 82
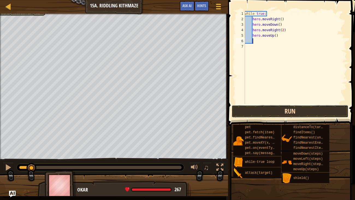
click at [272, 107] on button "Run" at bounding box center [290, 111] width 117 height 13
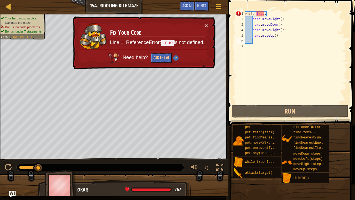
click at [257, 14] on div "while true : hero . moveRight ( ) hero . moveDown ( ) hero . moveRight ( 2 ) he…" at bounding box center [295, 63] width 103 height 104
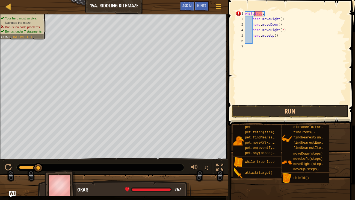
scroll to position [2, 1]
click at [266, 110] on button "Run" at bounding box center [290, 111] width 117 height 13
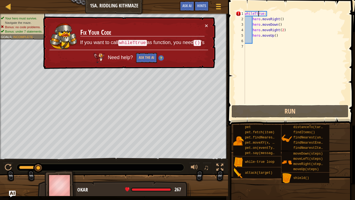
click at [258, 15] on div "whileTtrue : hero . moveRight ( ) hero . moveDown ( ) hero . moveRight ( 2 ) he…" at bounding box center [295, 63] width 103 height 104
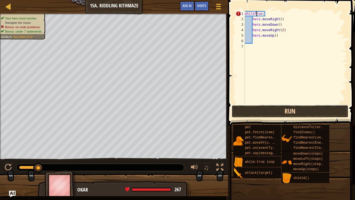
click at [273, 114] on button "Run" at bounding box center [290, 111] width 117 height 13
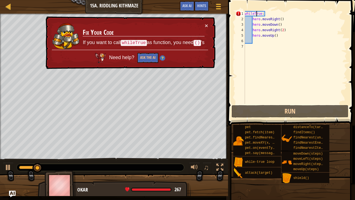
click at [255, 14] on div "whileTrue : hero . moveRight ( ) hero . moveDown ( ) hero . moveRight ( 2 ) her…" at bounding box center [295, 63] width 103 height 104
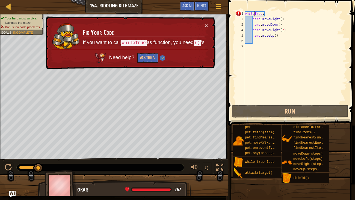
type textarea "while True:"
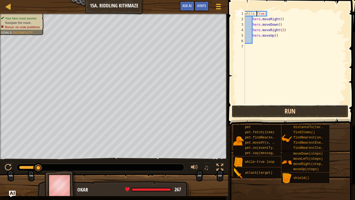
click at [242, 113] on button "Run" at bounding box center [290, 111] width 117 height 13
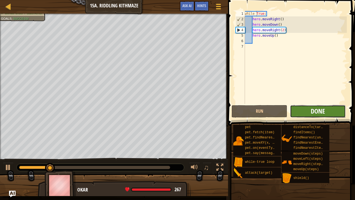
click at [320, 114] on span "Done" at bounding box center [318, 111] width 14 height 9
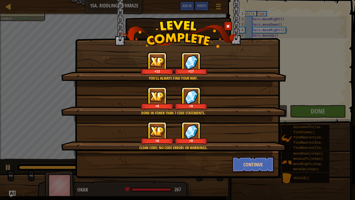
click at [229, 23] on div at bounding box center [228, 26] width 8 height 9
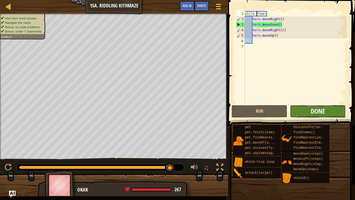
click at [320, 111] on span "Done" at bounding box center [318, 111] width 14 height 9
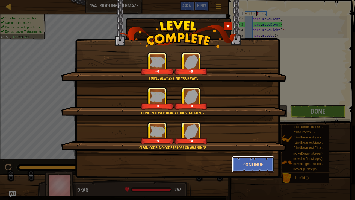
click at [248, 153] on button "Continue" at bounding box center [253, 164] width 42 height 16
click at [248, 153] on div "You'll always find your way. +0 +0 Done in fewer than 7 code statements. +0 +0 …" at bounding box center [177, 100] width 355 height 200
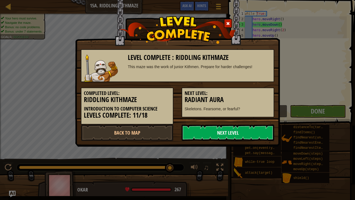
click at [232, 130] on link "Next Level" at bounding box center [228, 132] width 93 height 16
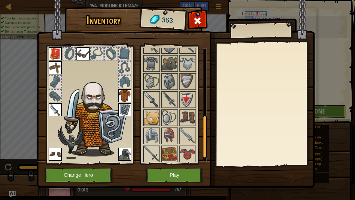
scroll to position [184, 0]
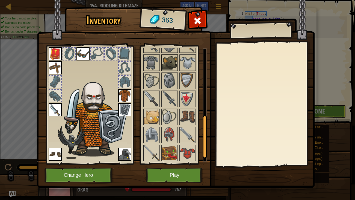
click at [170, 63] on img at bounding box center [169, 62] width 15 height 15
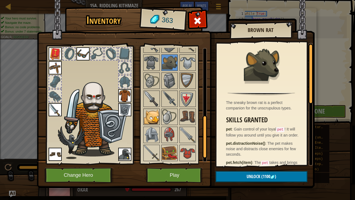
click at [146, 116] on img at bounding box center [151, 116] width 15 height 15
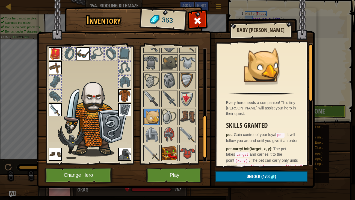
click at [168, 153] on img at bounding box center [169, 152] width 15 height 15
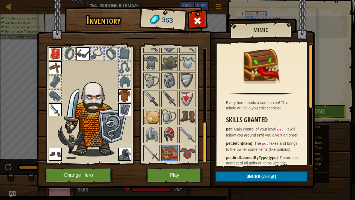
scroll to position [201, 0]
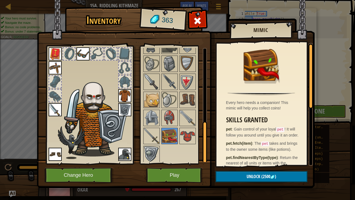
click at [203, 153] on div at bounding box center [205, 142] width 4 height 43
click at [186, 139] on img at bounding box center [187, 135] width 15 height 15
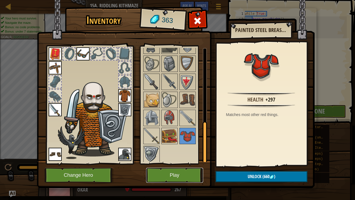
click at [177, 153] on button "Play" at bounding box center [174, 174] width 57 height 15
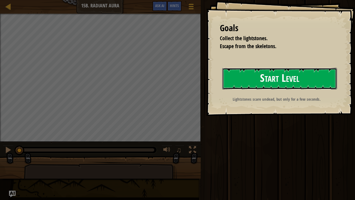
click at [244, 84] on button "Start Level" at bounding box center [279, 79] width 115 height 22
